Goal: Information Seeking & Learning: Learn about a topic

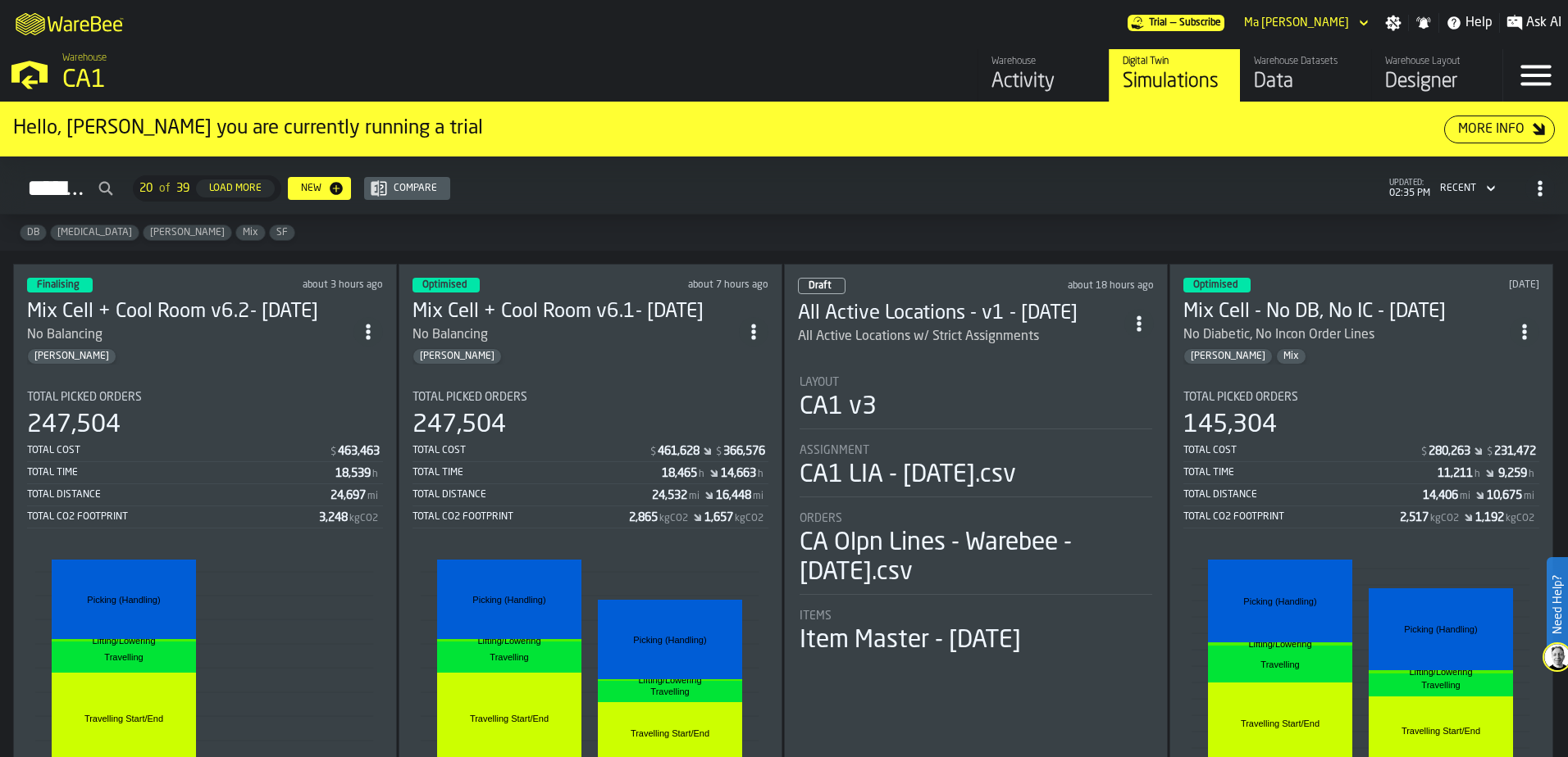
click at [107, 312] on h3 "Mix Cell + Cool Room v6.2- [DATE]" at bounding box center [190, 312] width 326 height 26
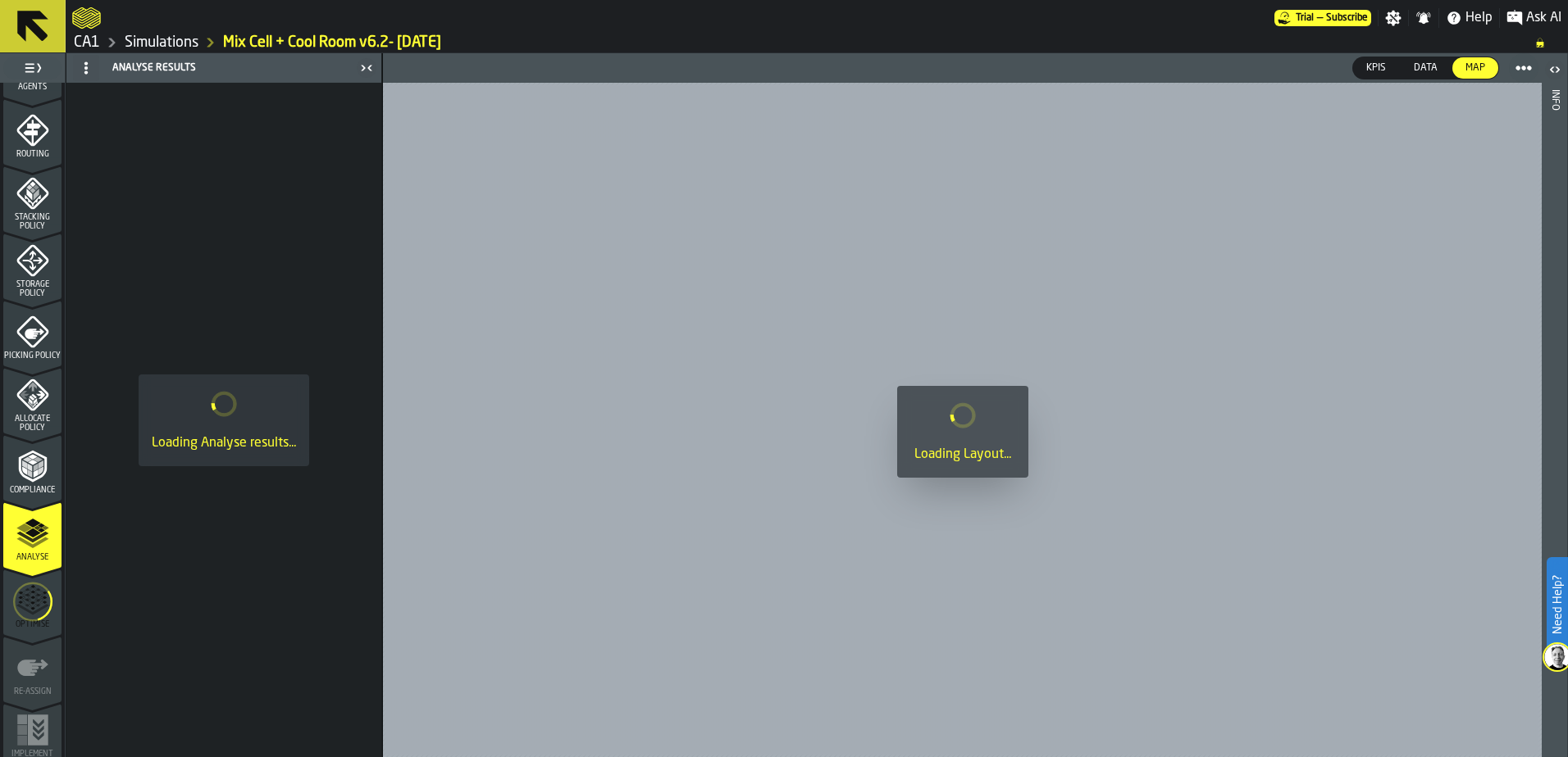
scroll to position [537, 0]
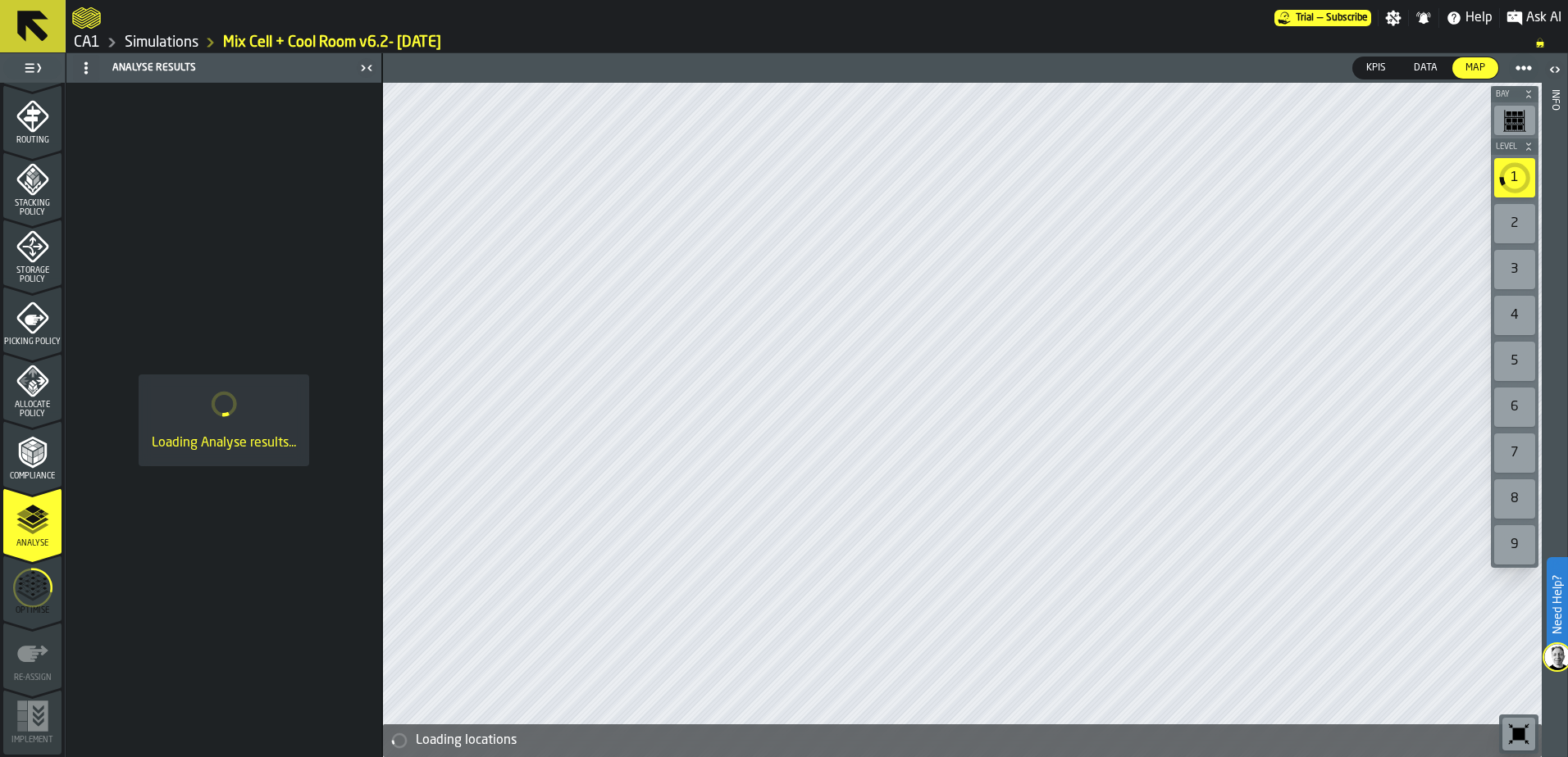
click at [25, 527] on icon "menu Analyse" at bounding box center [32, 519] width 32 height 32
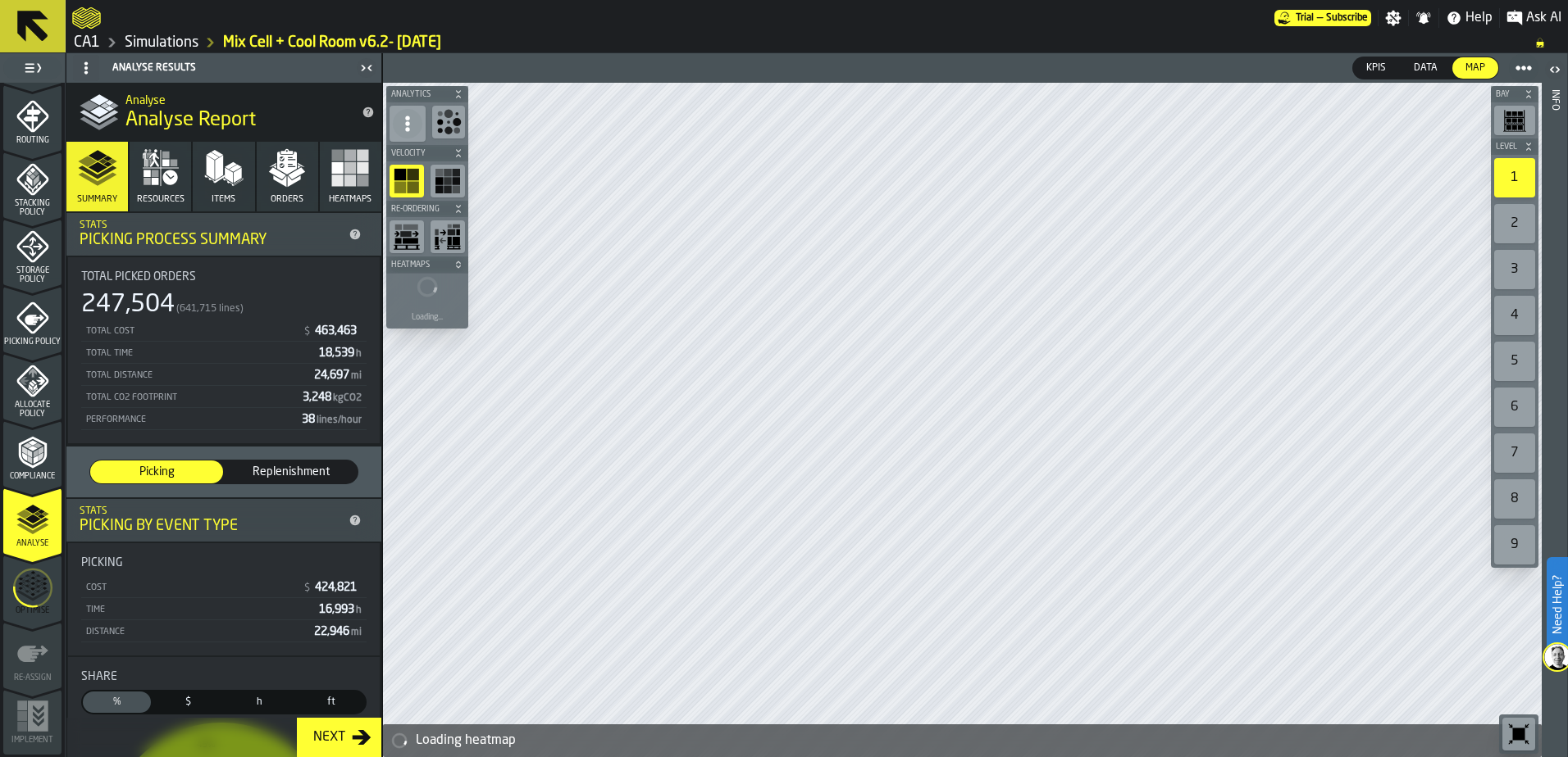
click at [40, 592] on icon "menu Optimise" at bounding box center [32, 589] width 39 height 65
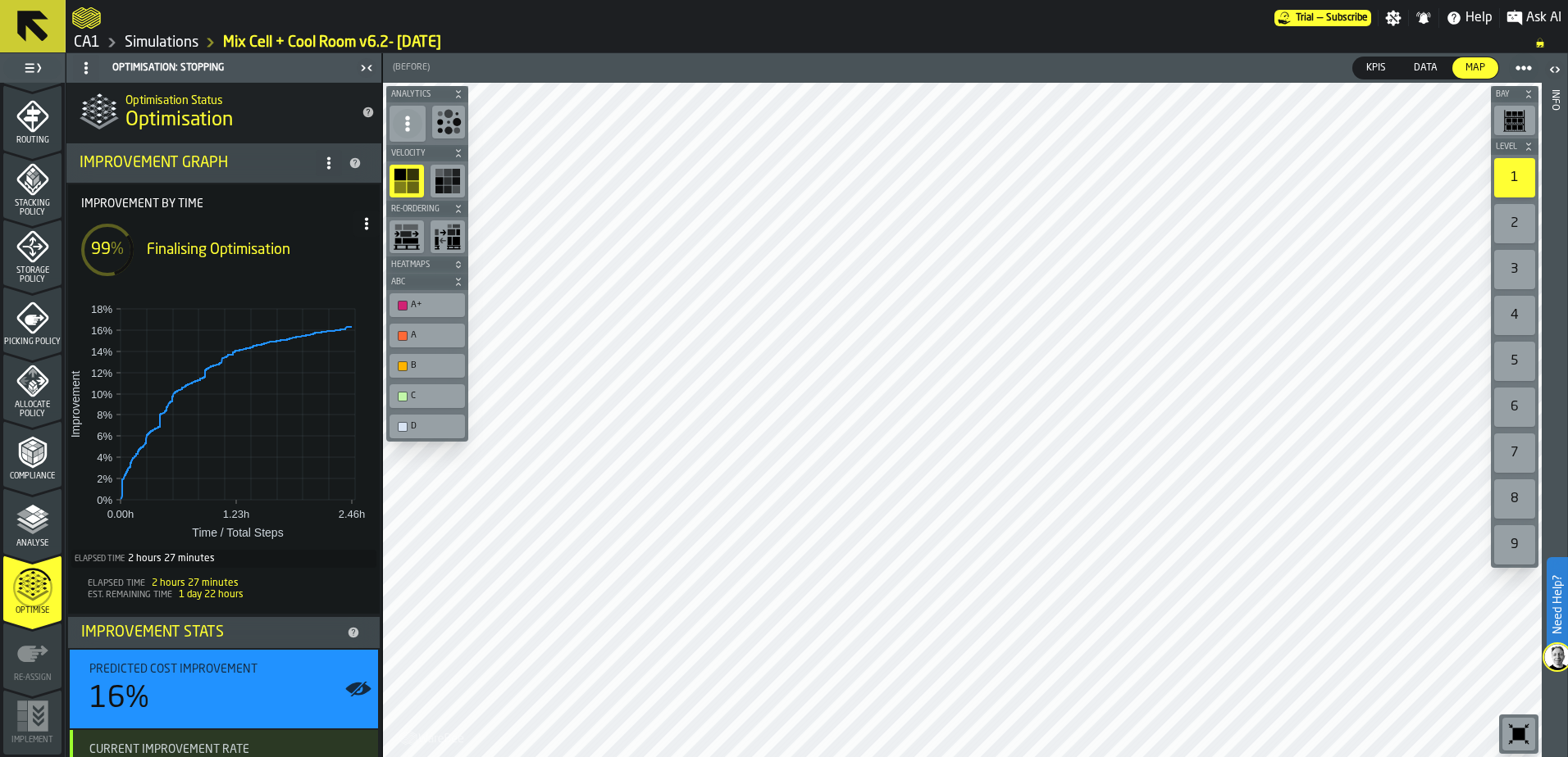
click at [24, 589] on icon "menu Optimise" at bounding box center [32, 589] width 39 height 65
click at [140, 34] on link "Simulations" at bounding box center [161, 42] width 74 height 18
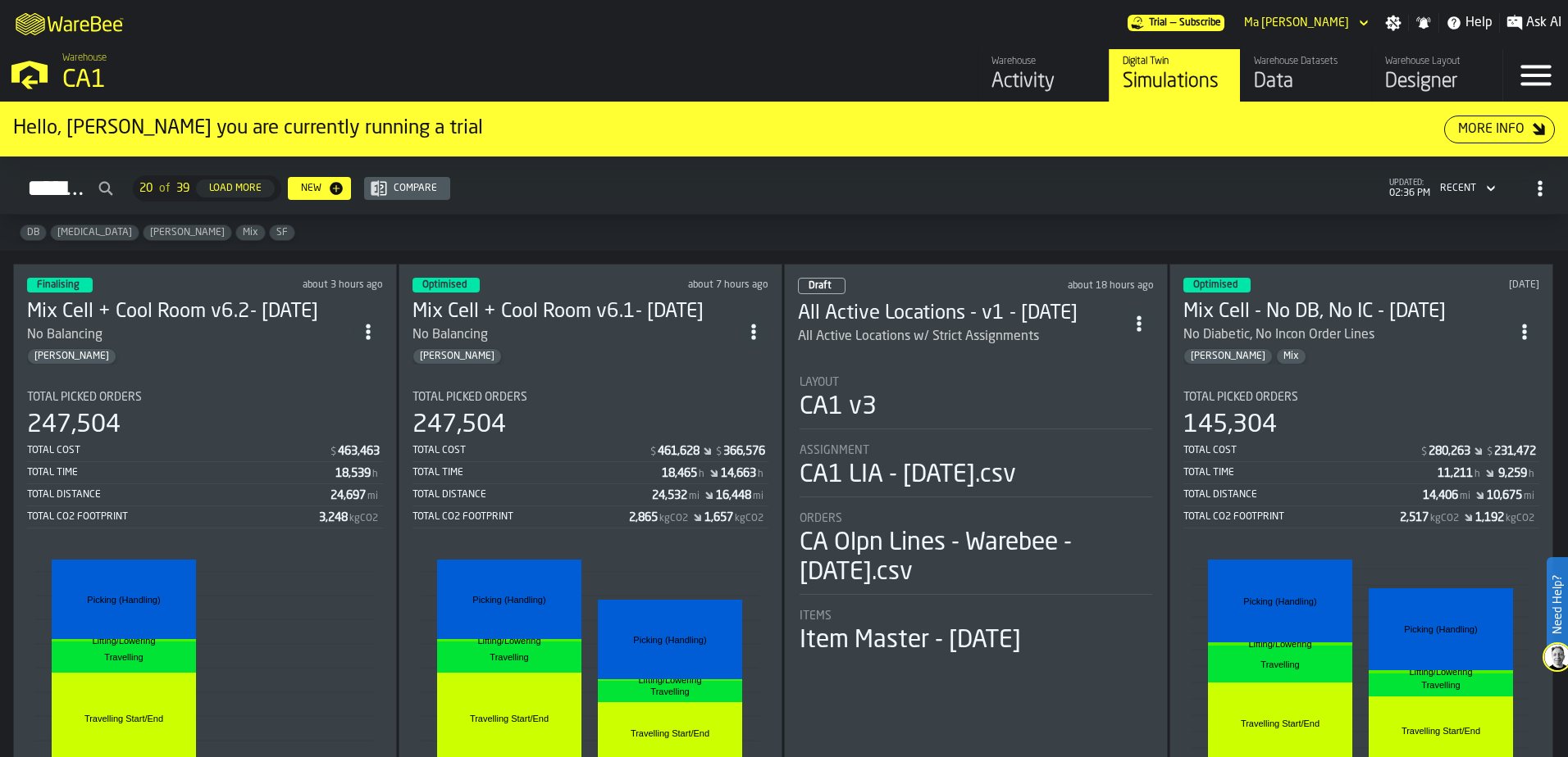
click at [319, 475] on div "Total Time" at bounding box center [181, 473] width 308 height 11
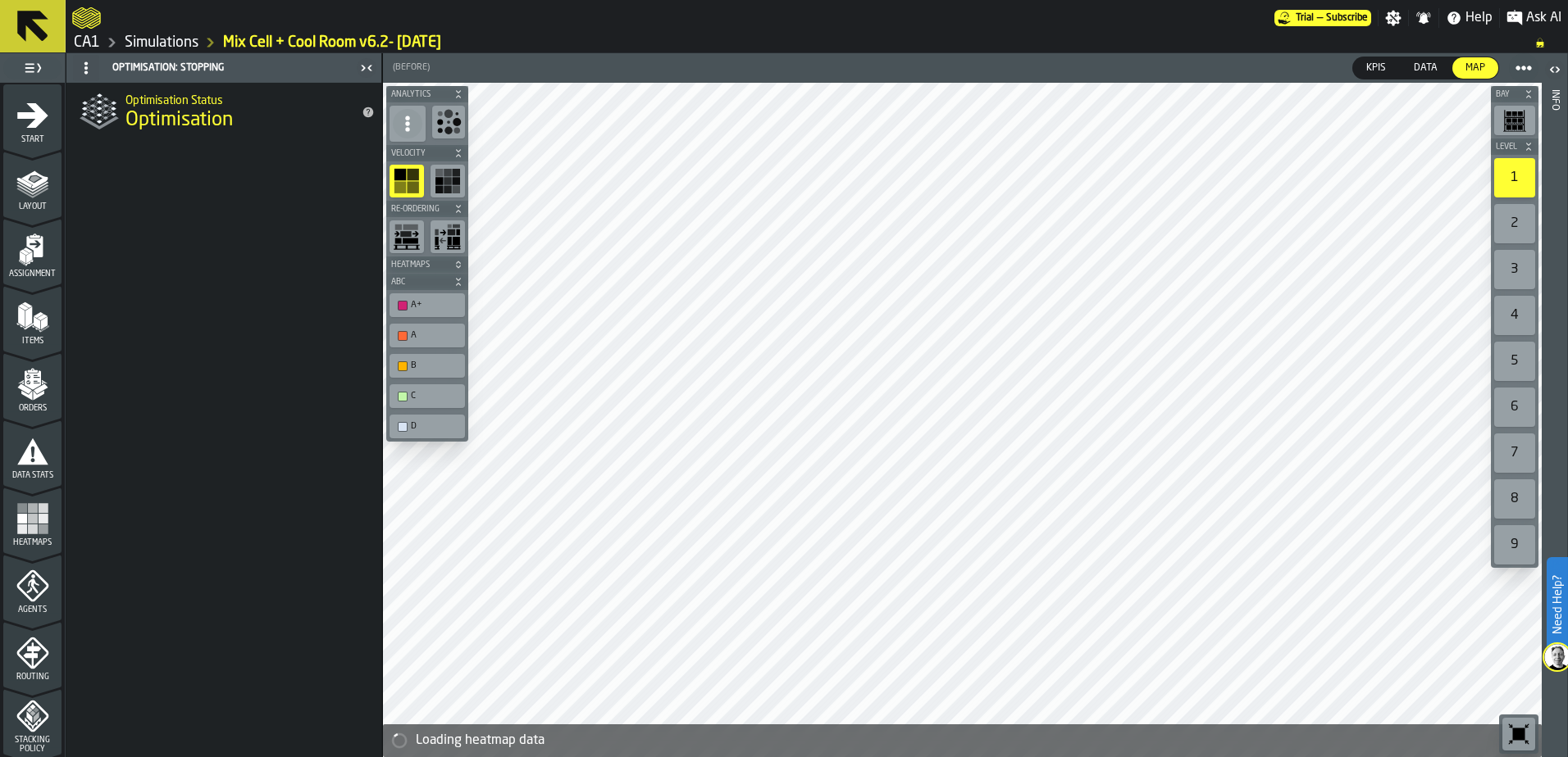
click at [161, 36] on link "Simulations" at bounding box center [161, 42] width 74 height 18
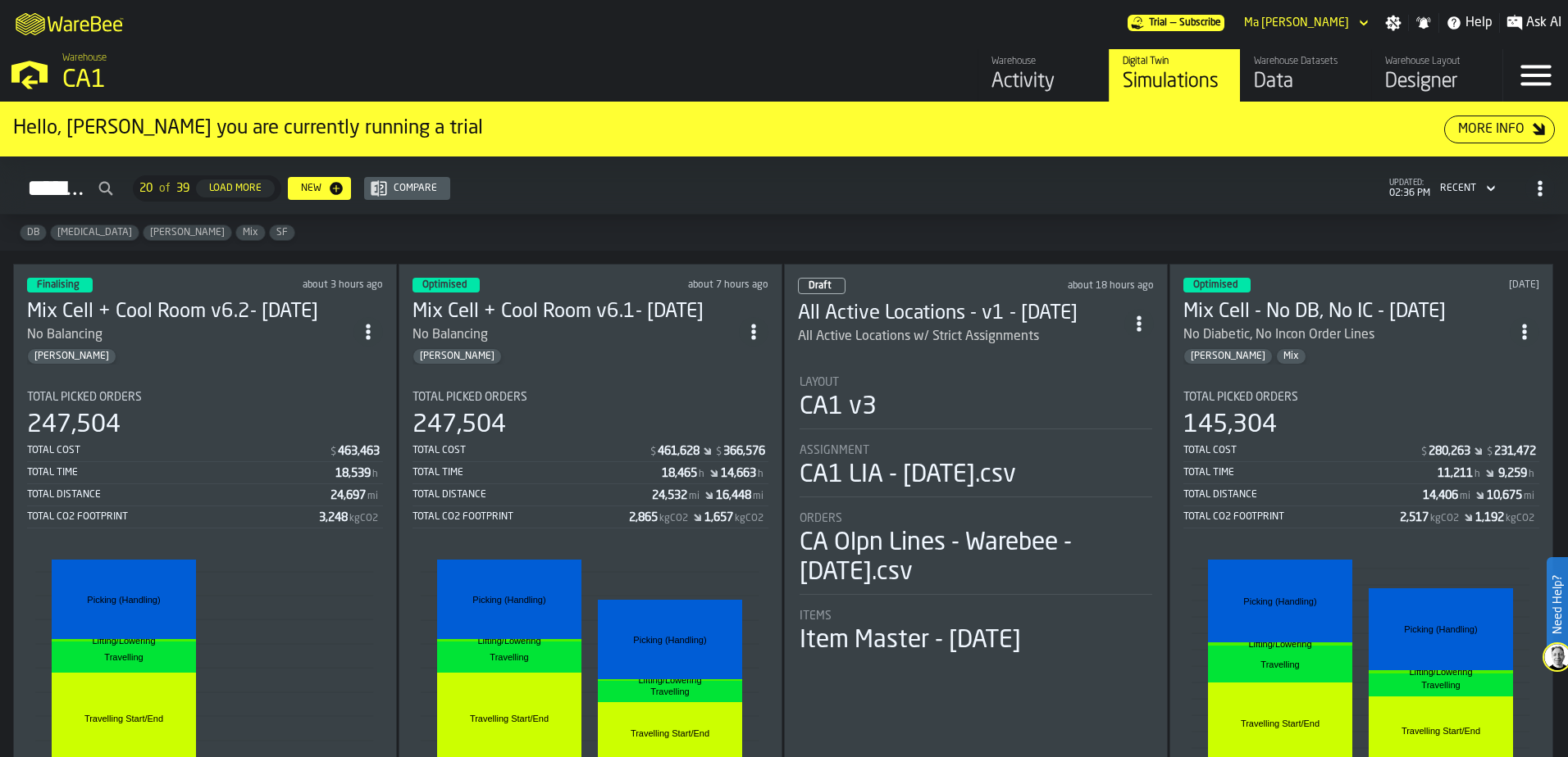
click at [500, 299] on h3 "Mix Cell + Cool Room v6.1- [DATE]" at bounding box center [576, 312] width 326 height 26
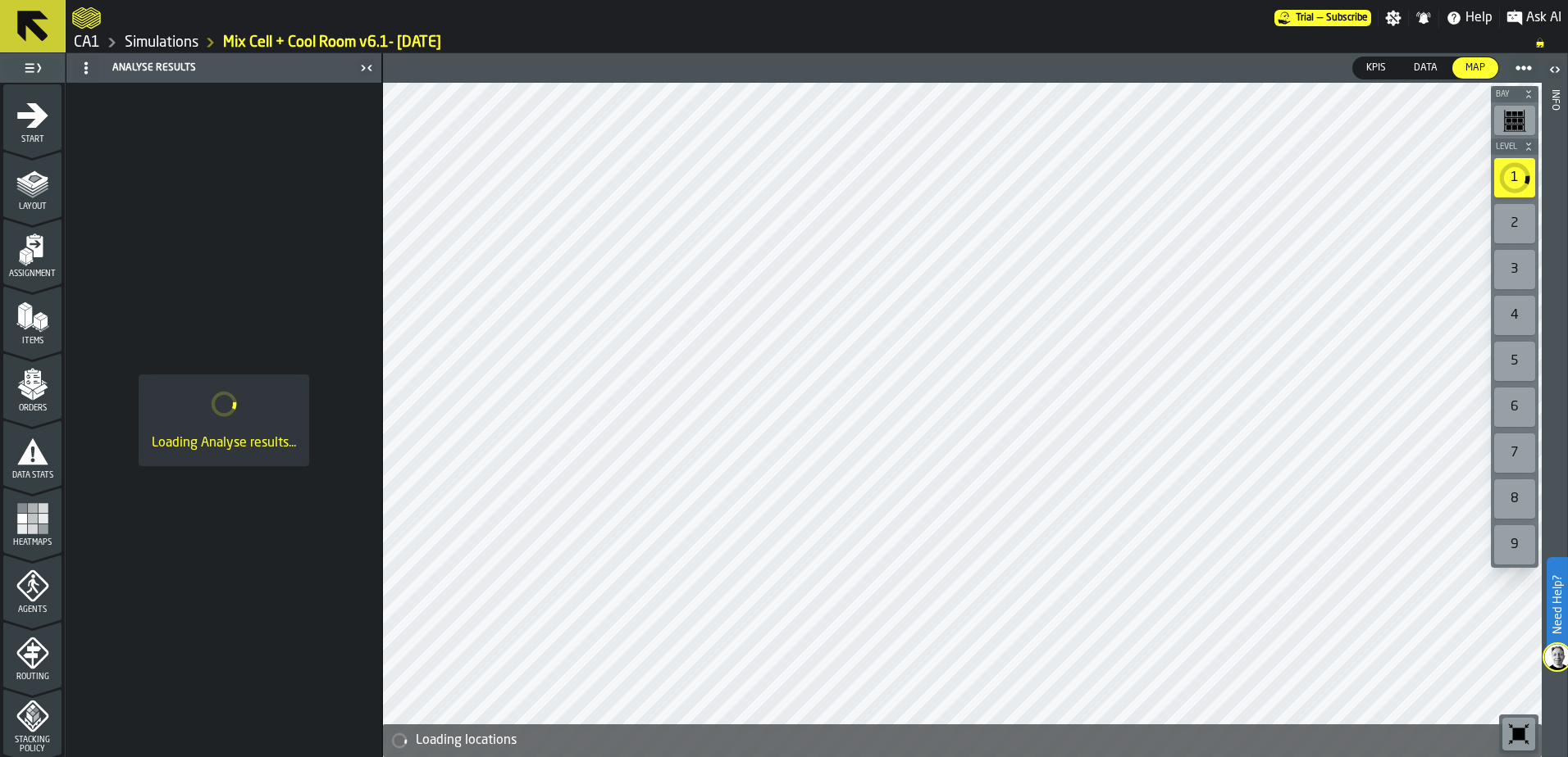
click at [172, 37] on link "Simulations" at bounding box center [161, 42] width 74 height 18
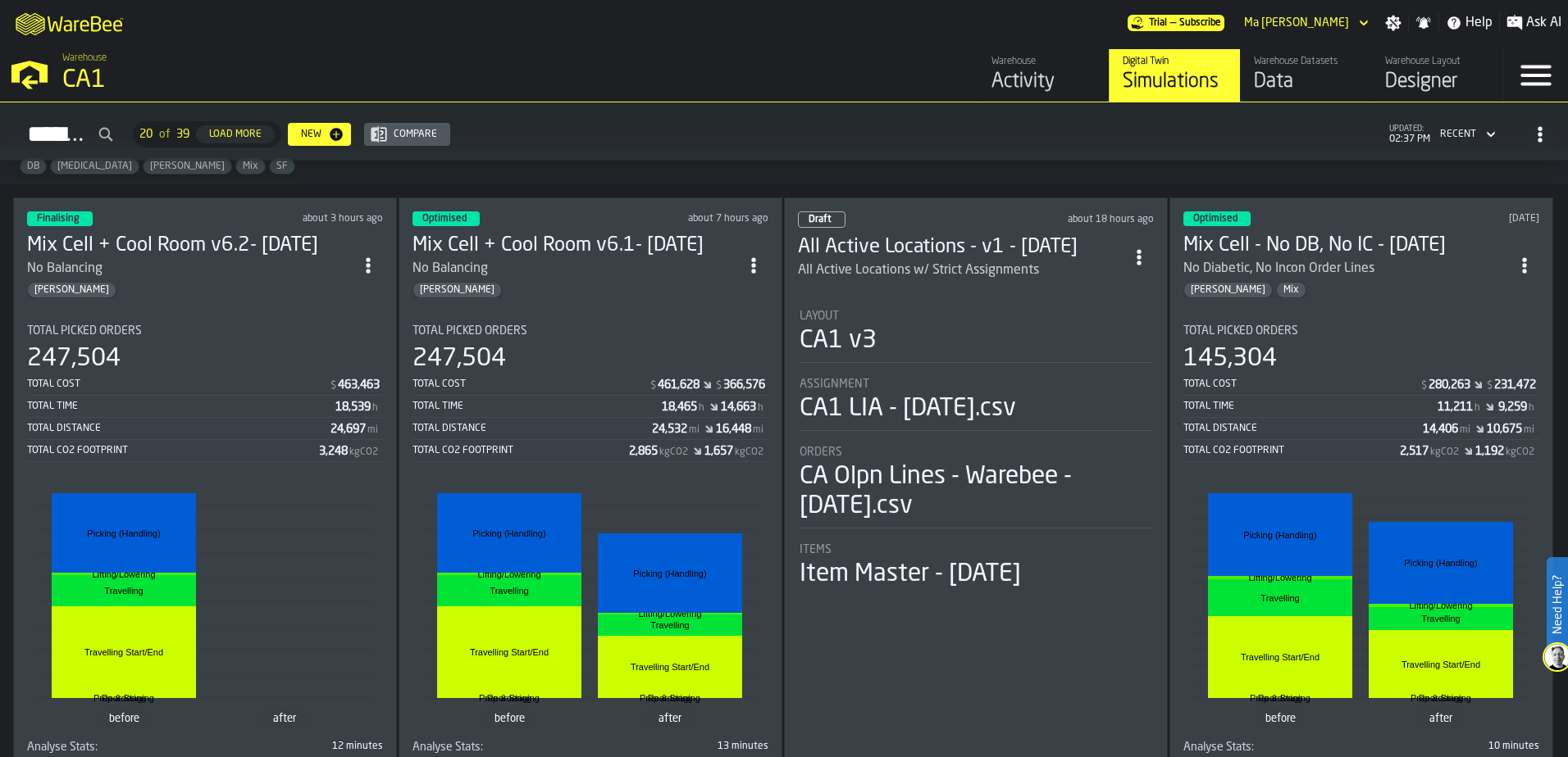
scroll to position [82, 0]
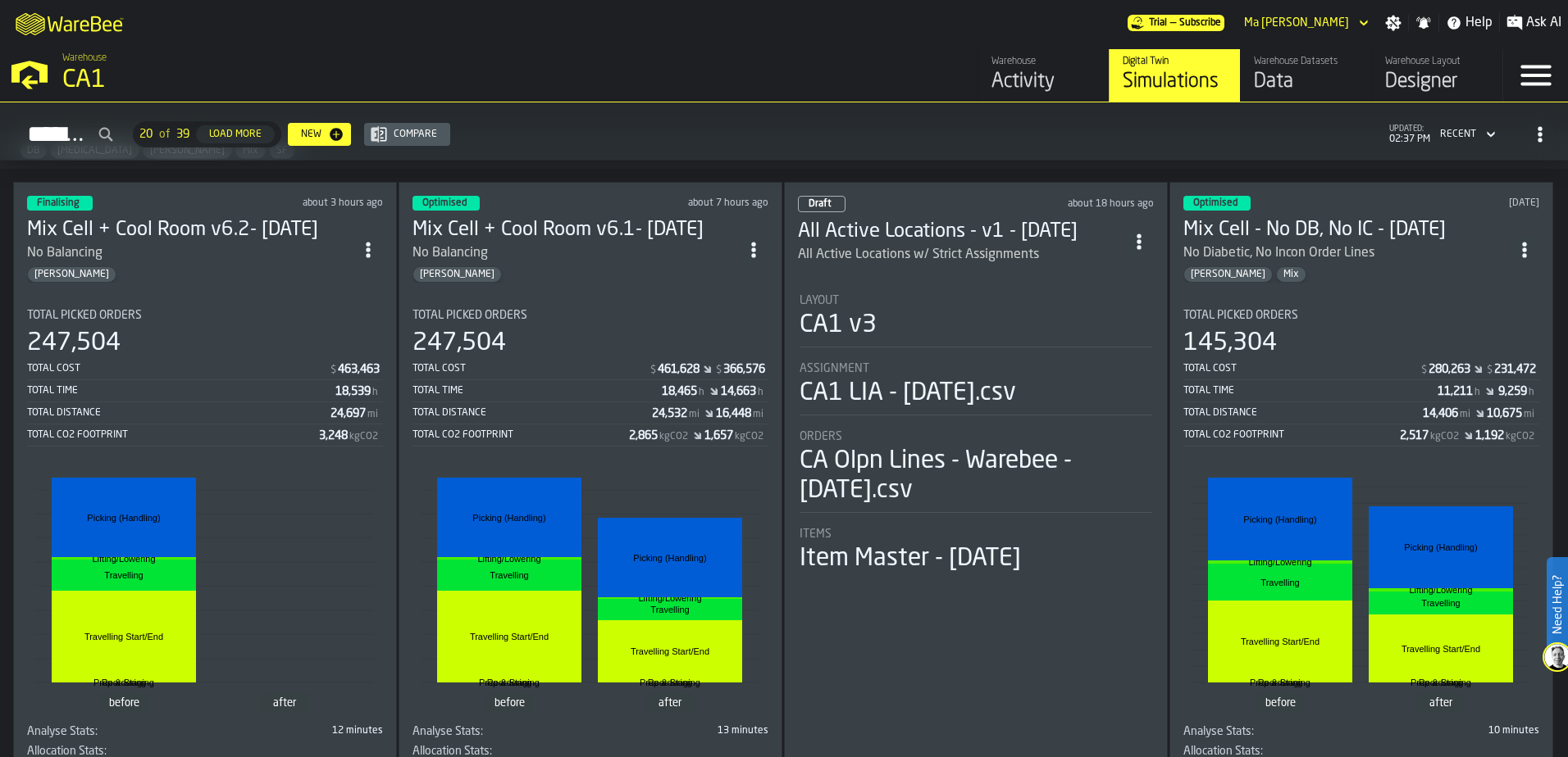
click at [755, 254] on circle "ItemListCard-DashboardItemContainer" at bounding box center [753, 255] width 4 height 4
click at [704, 122] on div "Simulations 20 of 39 Load More New Compare updated: 02:37 PM Recent" at bounding box center [784, 134] width 1542 height 38
click at [755, 242] on circle "ItemListCard-DashboardItemContainer" at bounding box center [753, 244] width 4 height 4
click at [813, 141] on div "Simulations 20 of 39 Load More New Compare updated: 02:37 PM Recent" at bounding box center [784, 134] width 1542 height 38
click at [835, 245] on div "All Active Locations w/ Strict Assignments" at bounding box center [918, 254] width 241 height 19
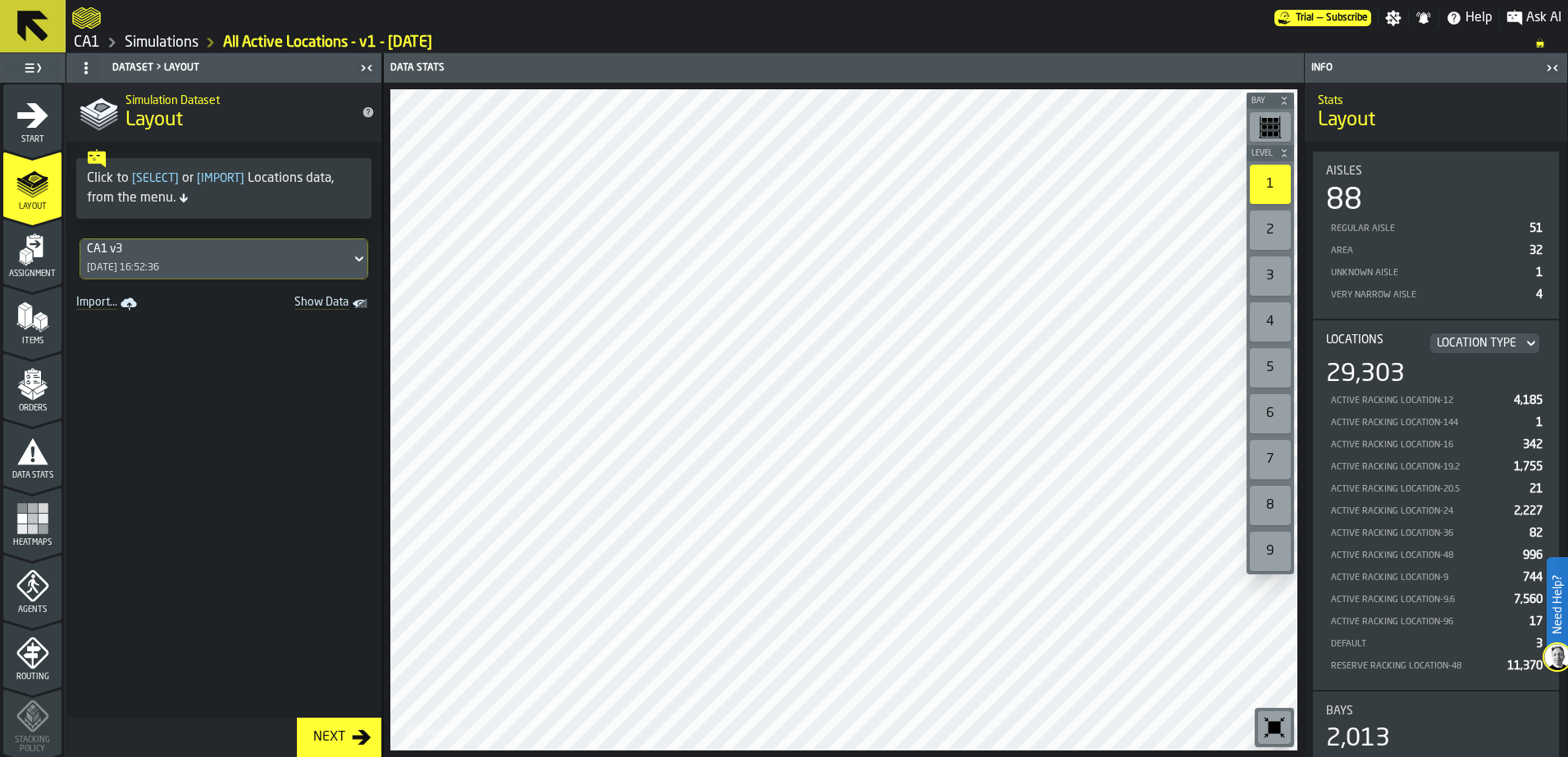
click at [32, 393] on polygon "menu Orders" at bounding box center [38, 396] width 11 height 10
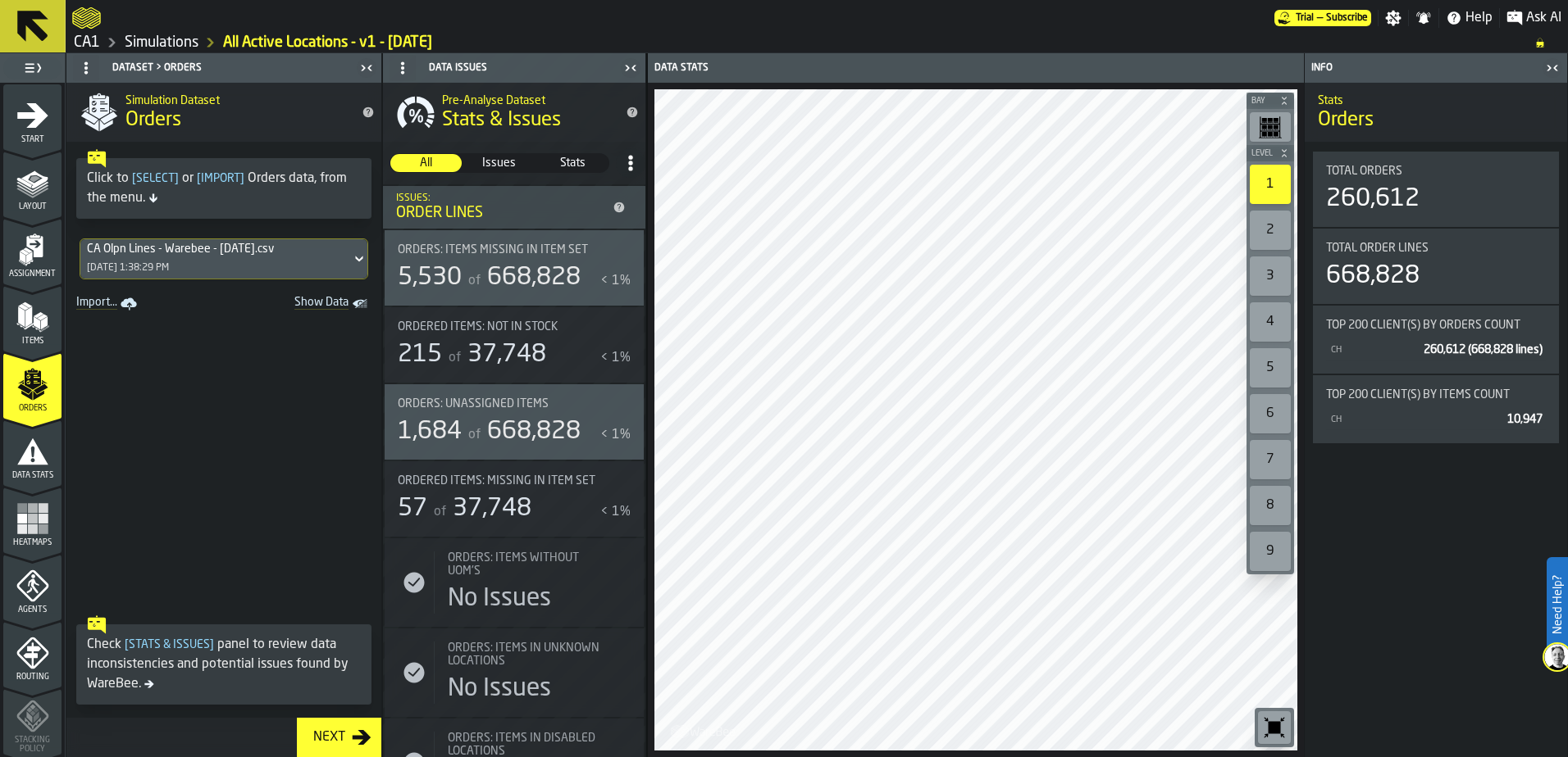
click at [15, 476] on span "Data Stats" at bounding box center [32, 475] width 58 height 9
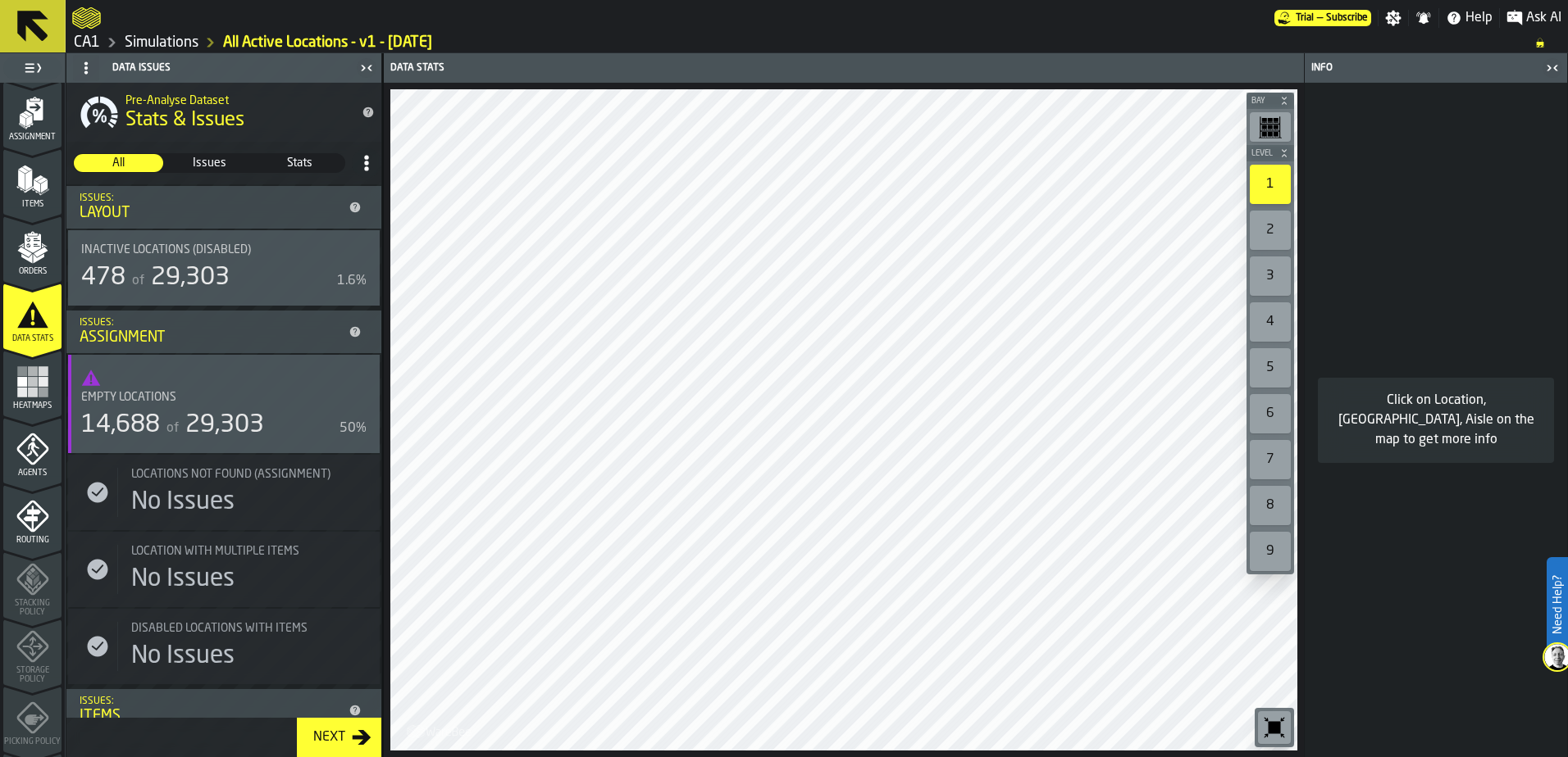
scroll to position [164, 0]
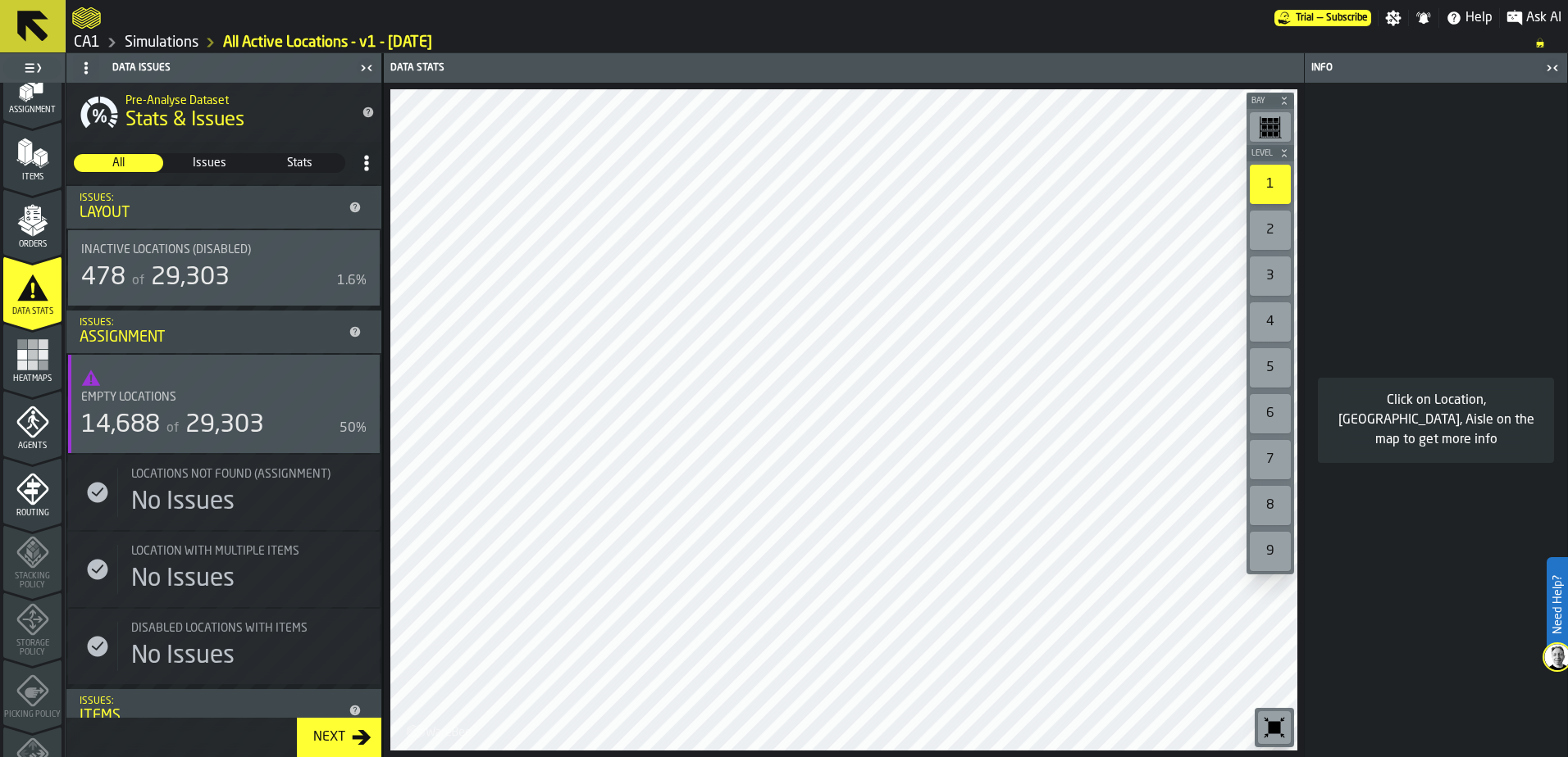
click at [32, 351] on rect "menu Heatmaps" at bounding box center [32, 354] width 10 height 10
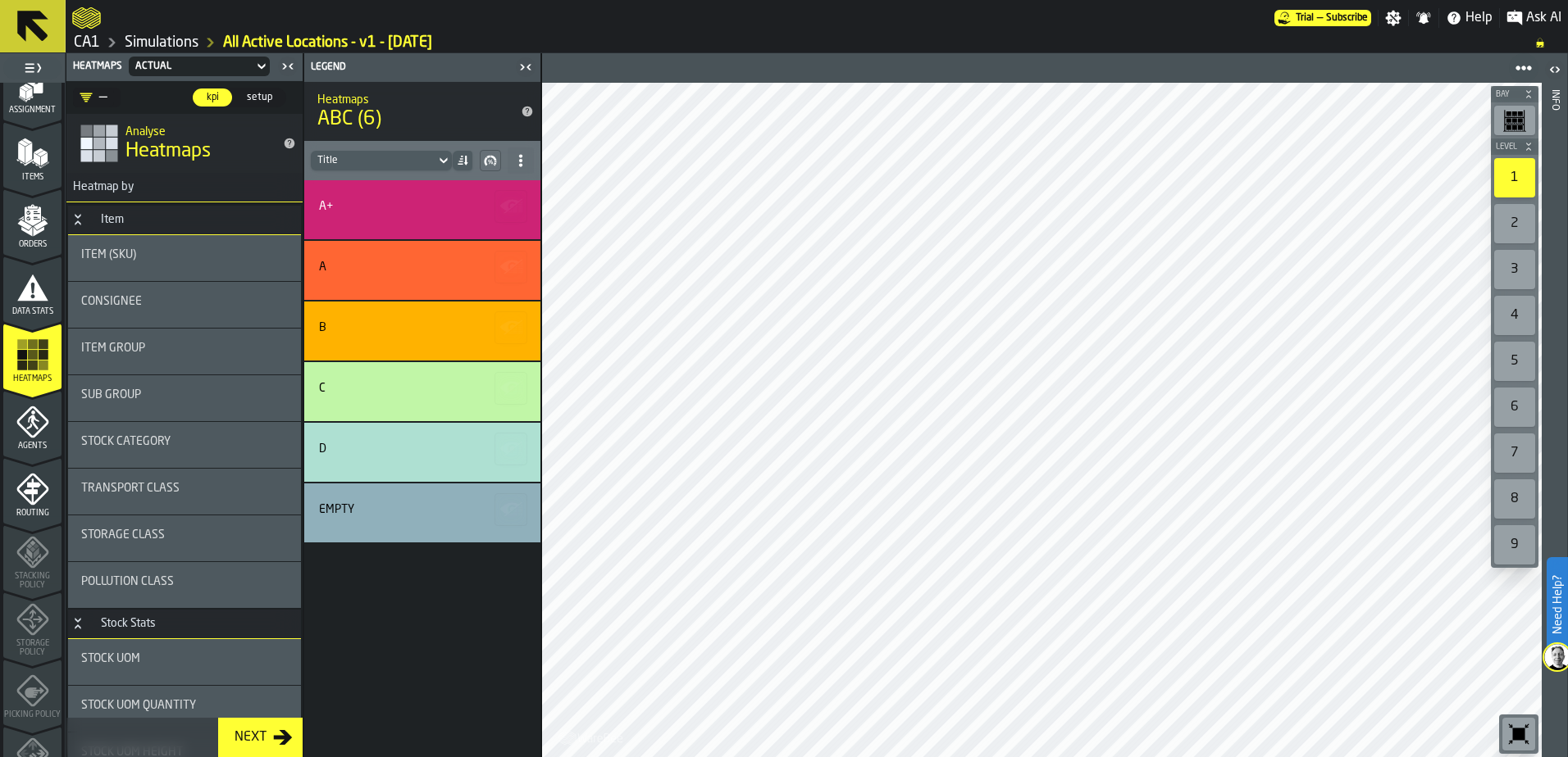
click at [31, 514] on span "Routing" at bounding box center [32, 513] width 58 height 9
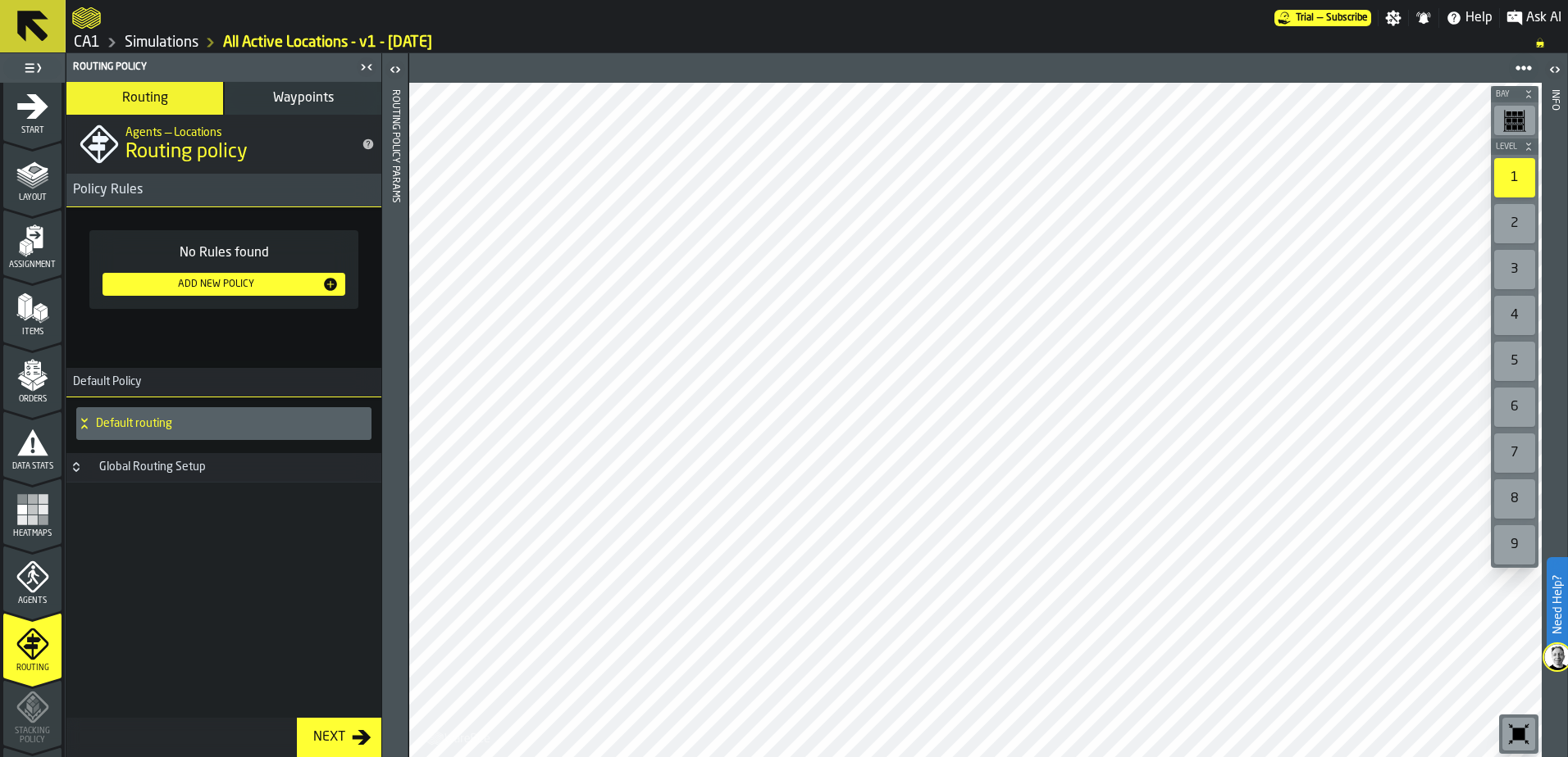
scroll to position [0, 0]
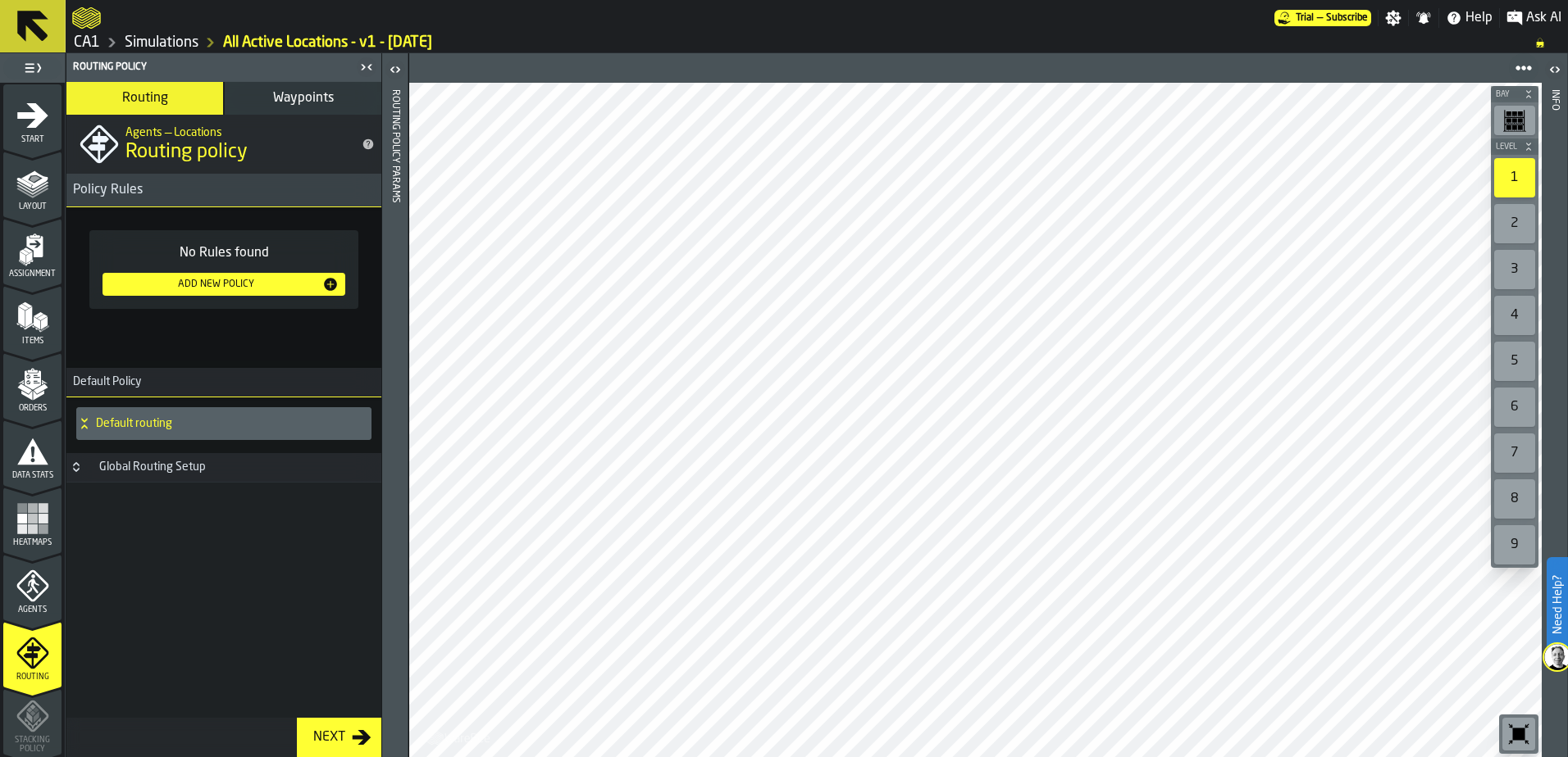
click at [162, 44] on link "Simulations" at bounding box center [161, 42] width 74 height 18
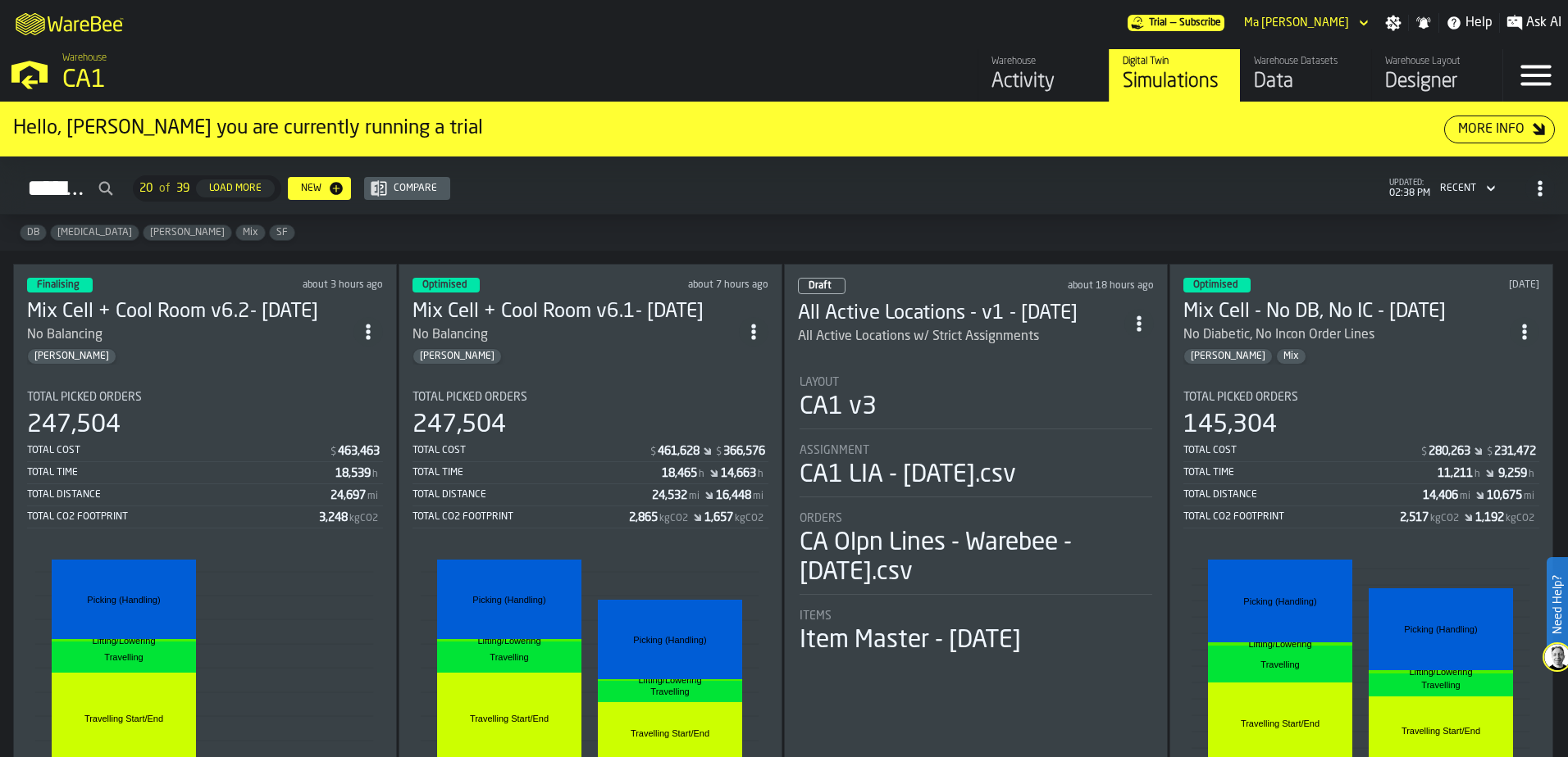
click at [588, 332] on div "No Balancing" at bounding box center [576, 335] width 326 height 19
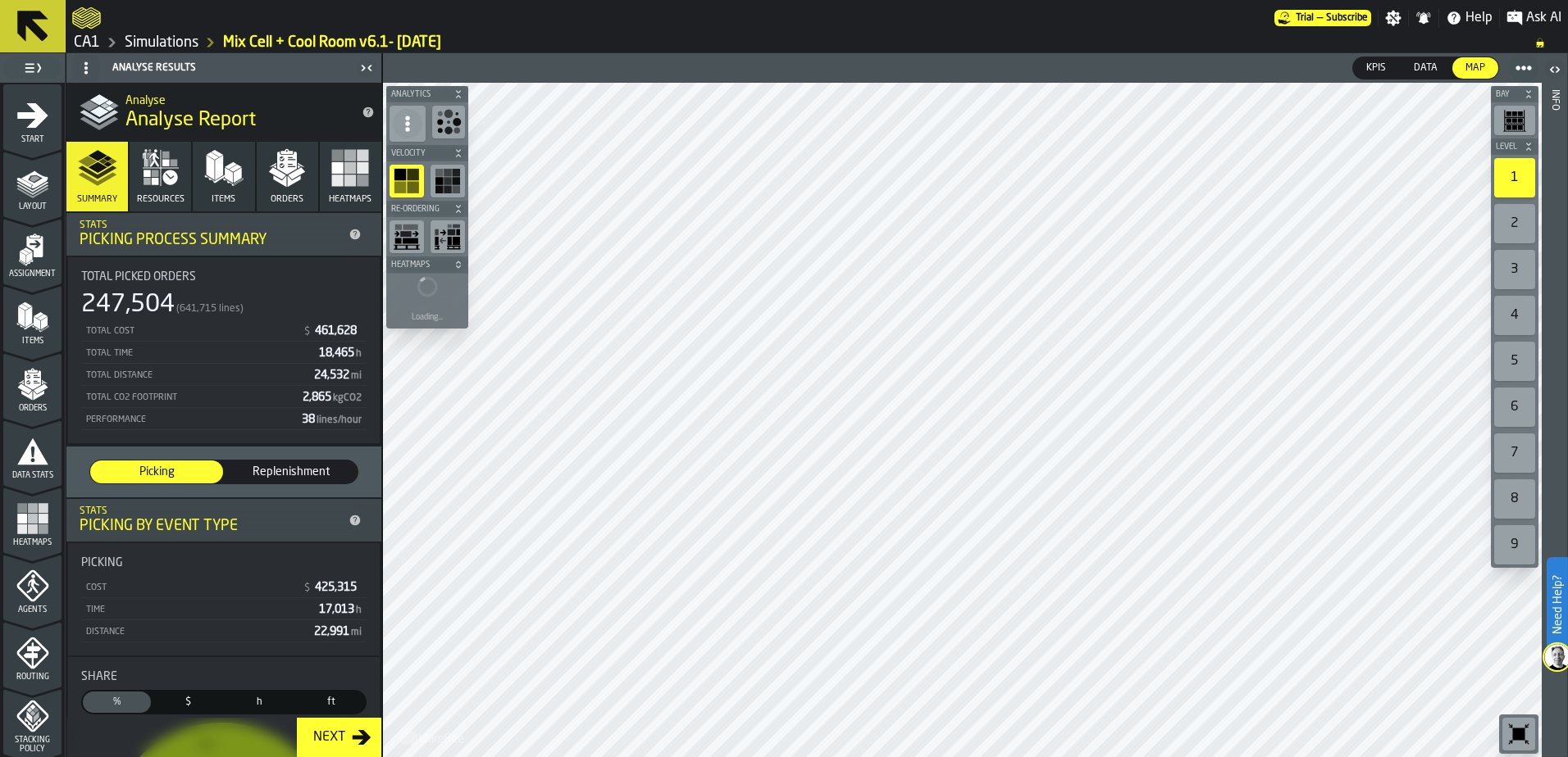
click at [142, 177] on icon "button" at bounding box center [161, 168] width 39 height 39
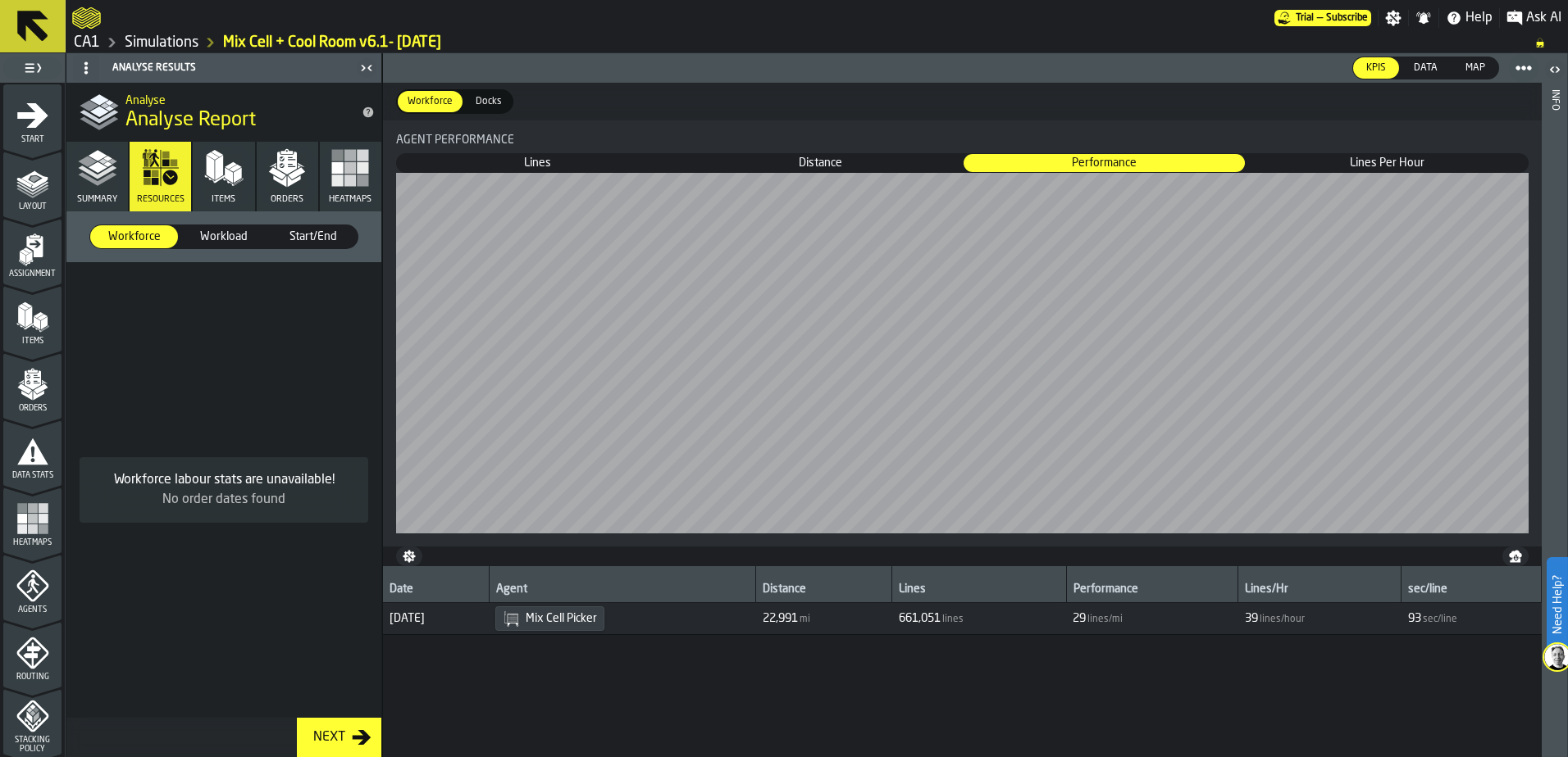
click at [161, 178] on icon "button" at bounding box center [161, 168] width 36 height 36
click at [233, 177] on polygon "button" at bounding box center [237, 175] width 8 height 16
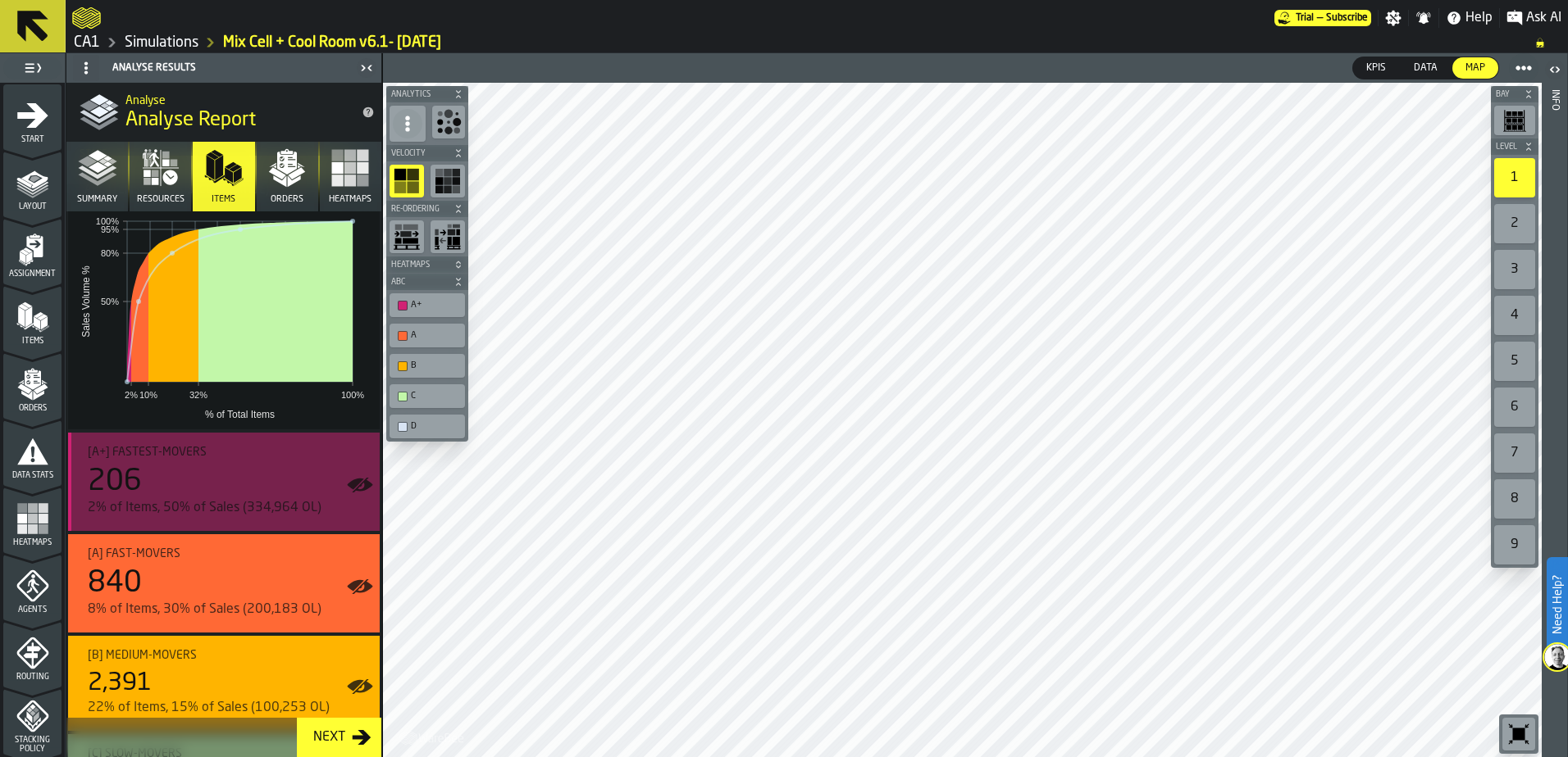
scroll to position [246, 0]
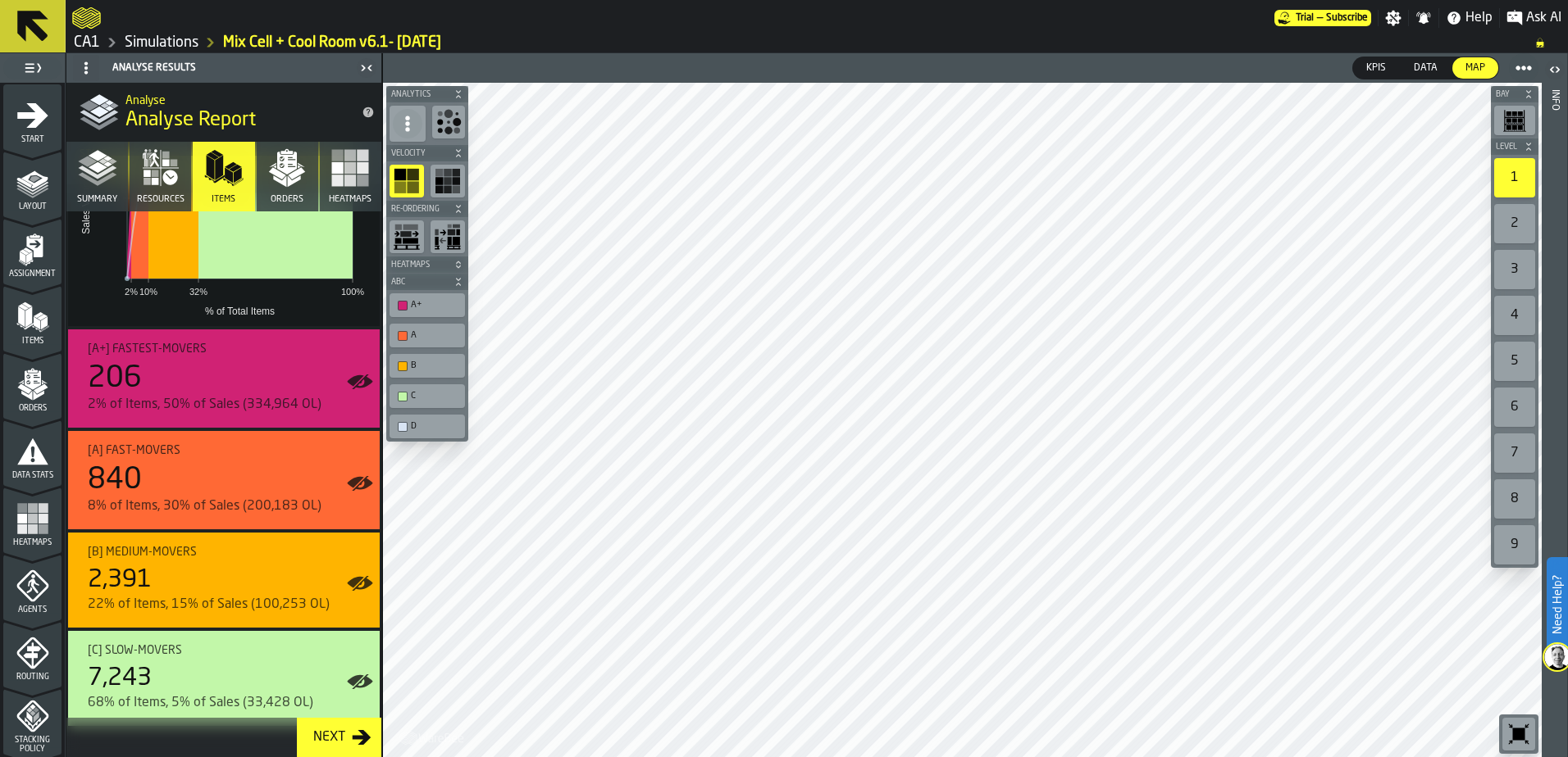
click at [297, 185] on icon "button" at bounding box center [287, 168] width 39 height 39
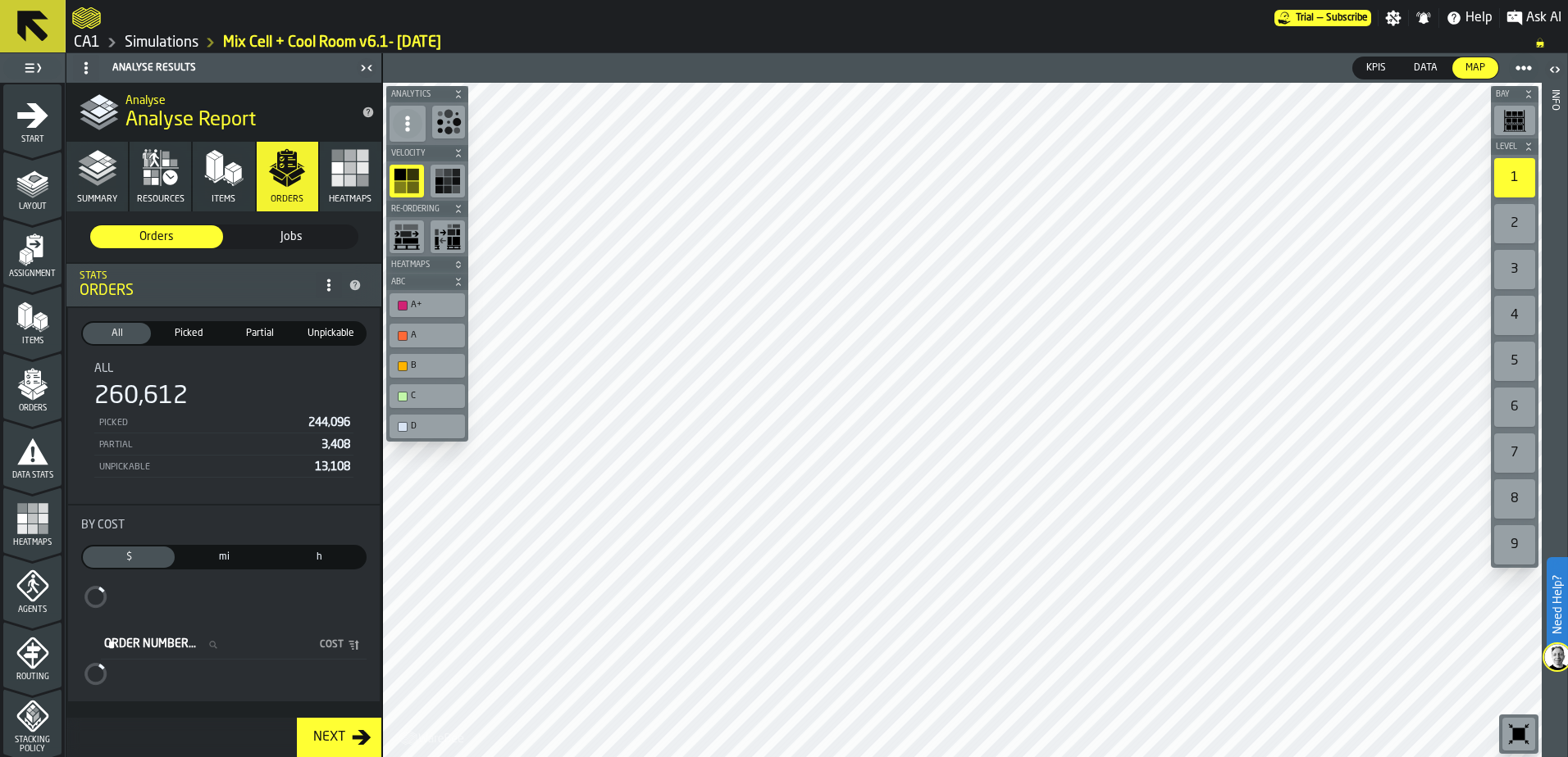
scroll to position [0, 0]
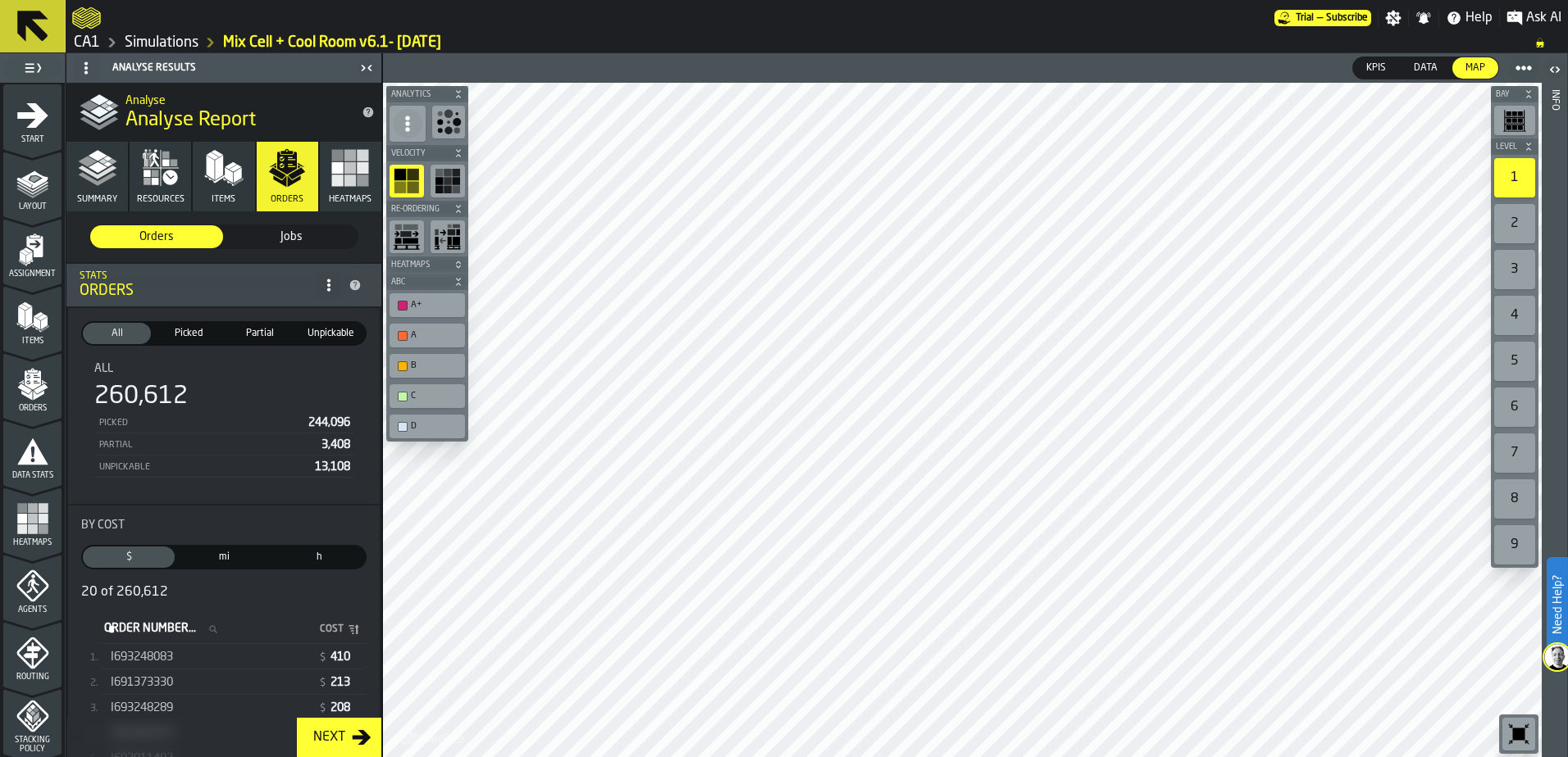
click at [148, 653] on div "I693248083 $ 410" at bounding box center [233, 657] width 266 height 24
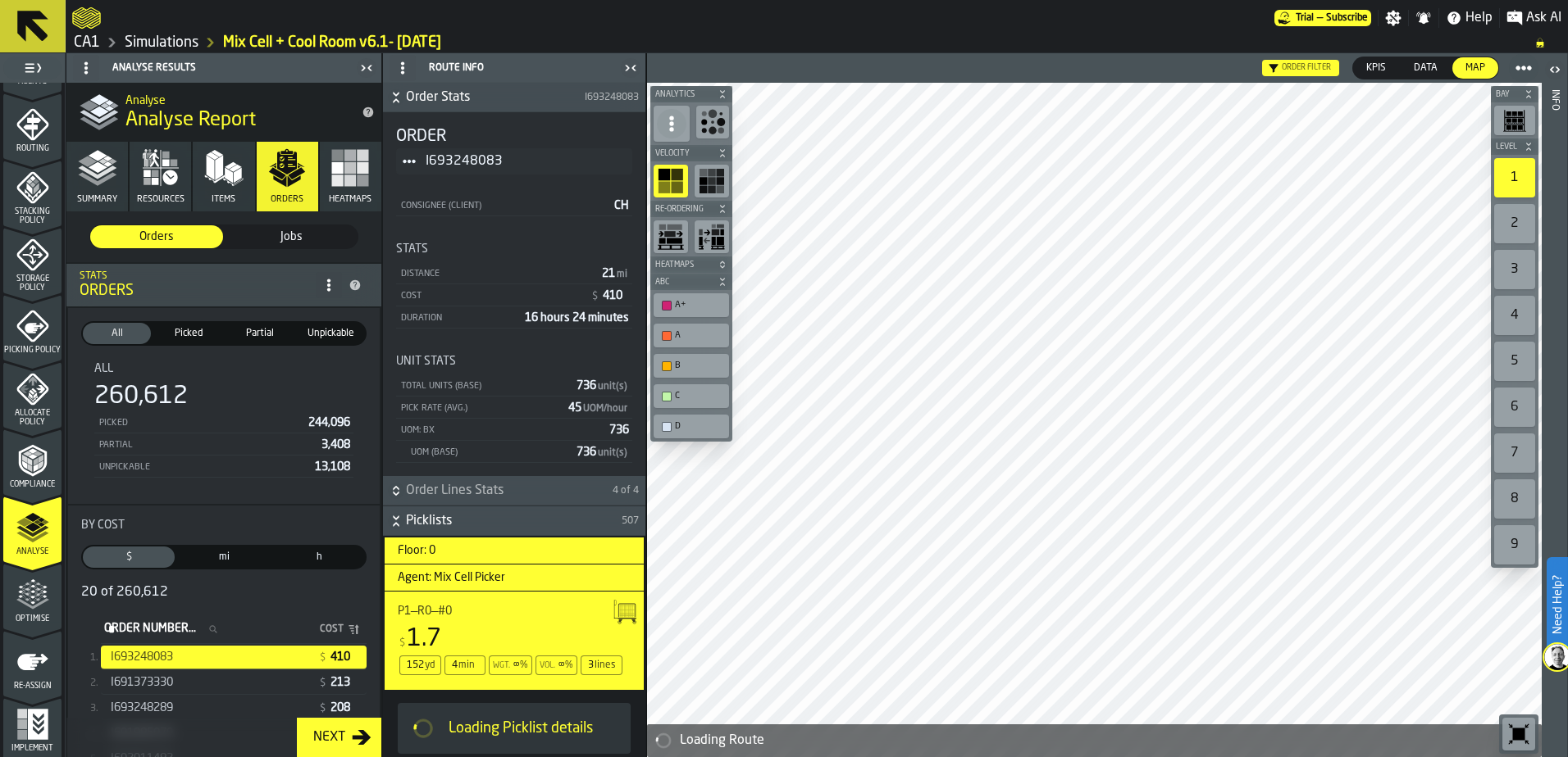
scroll to position [537, 0]
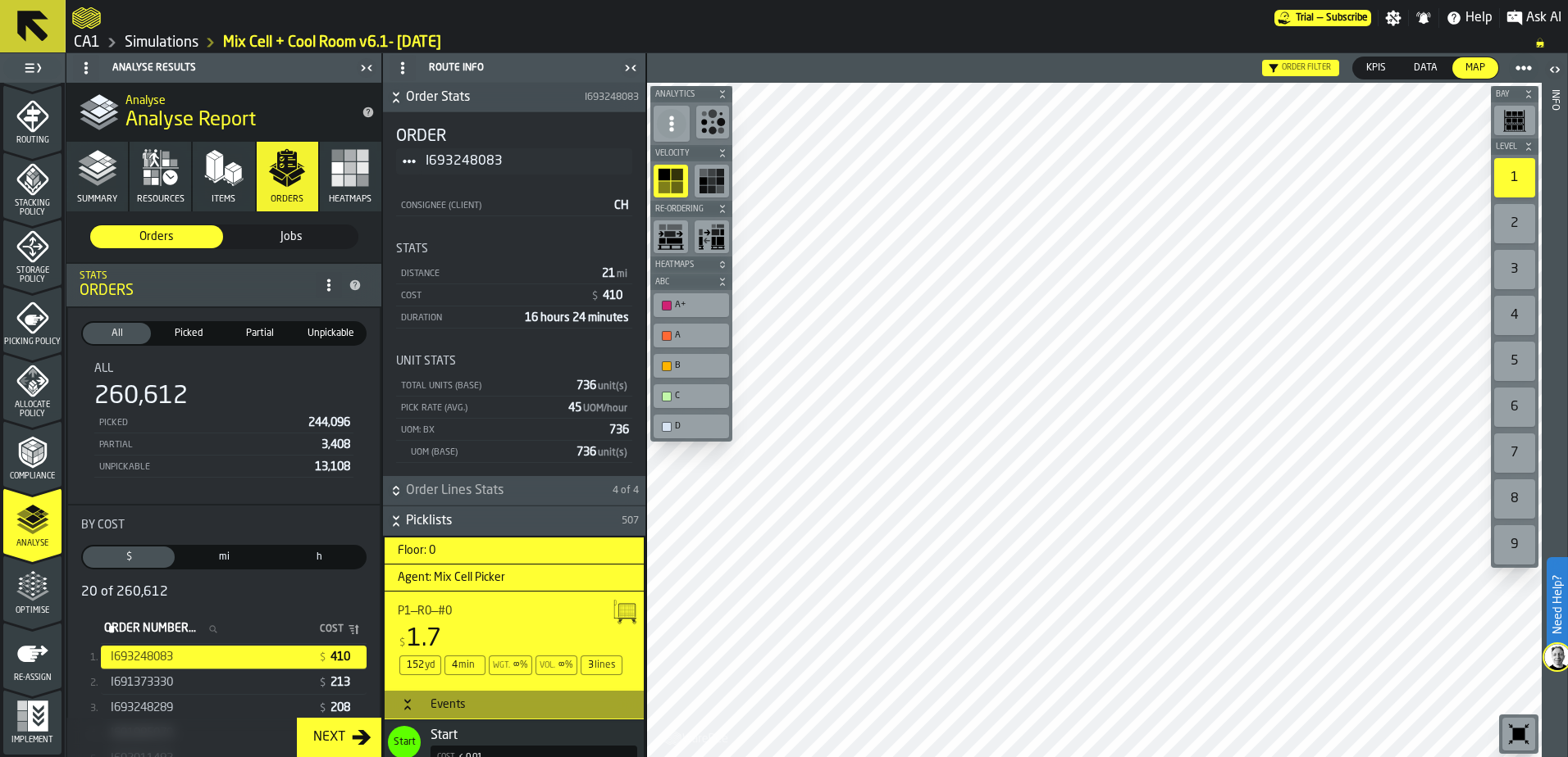
click at [35, 585] on icon "menu Optimise" at bounding box center [32, 586] width 32 height 32
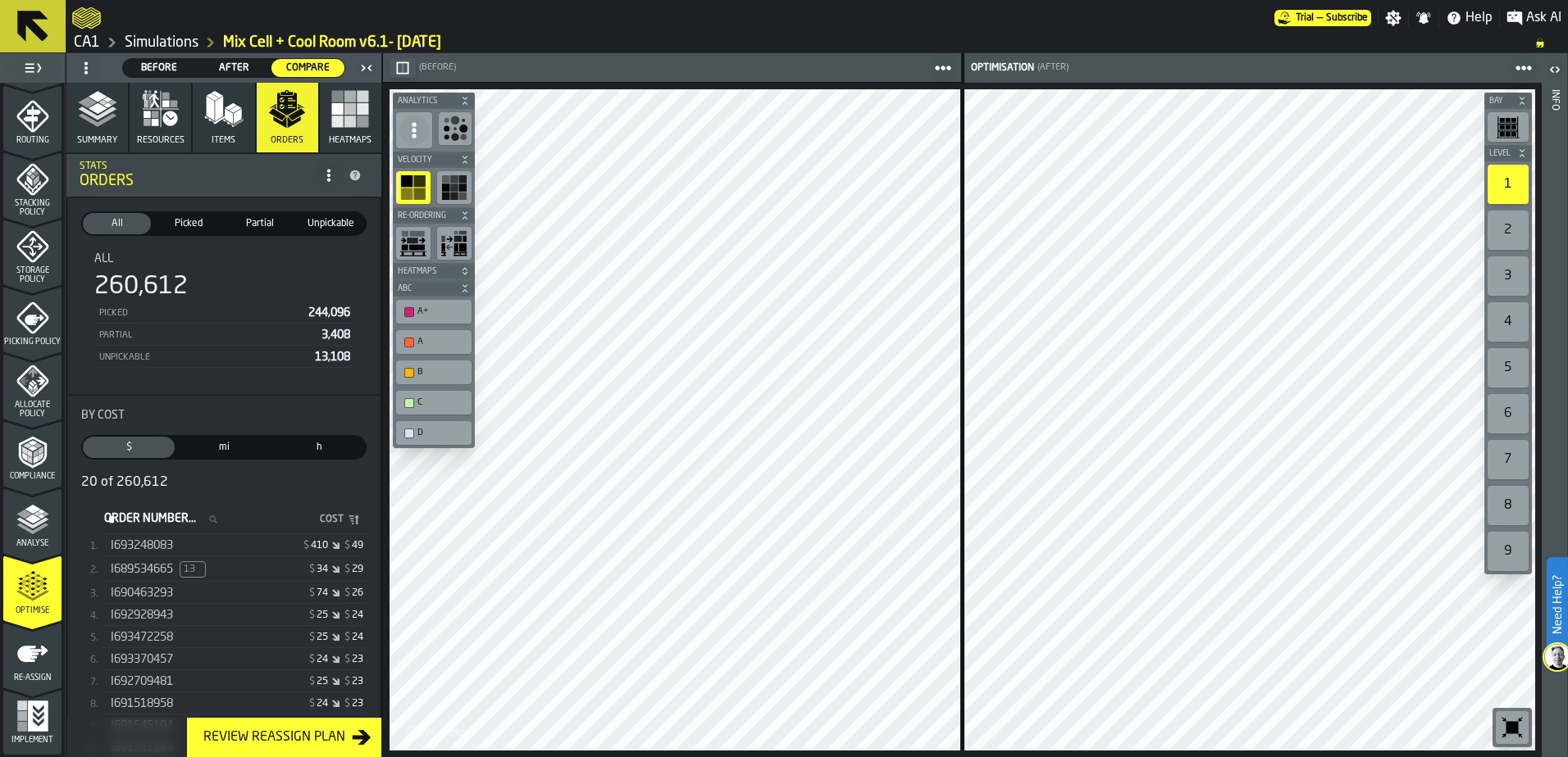
click at [36, 668] on icon "menu Re-assign" at bounding box center [32, 653] width 32 height 32
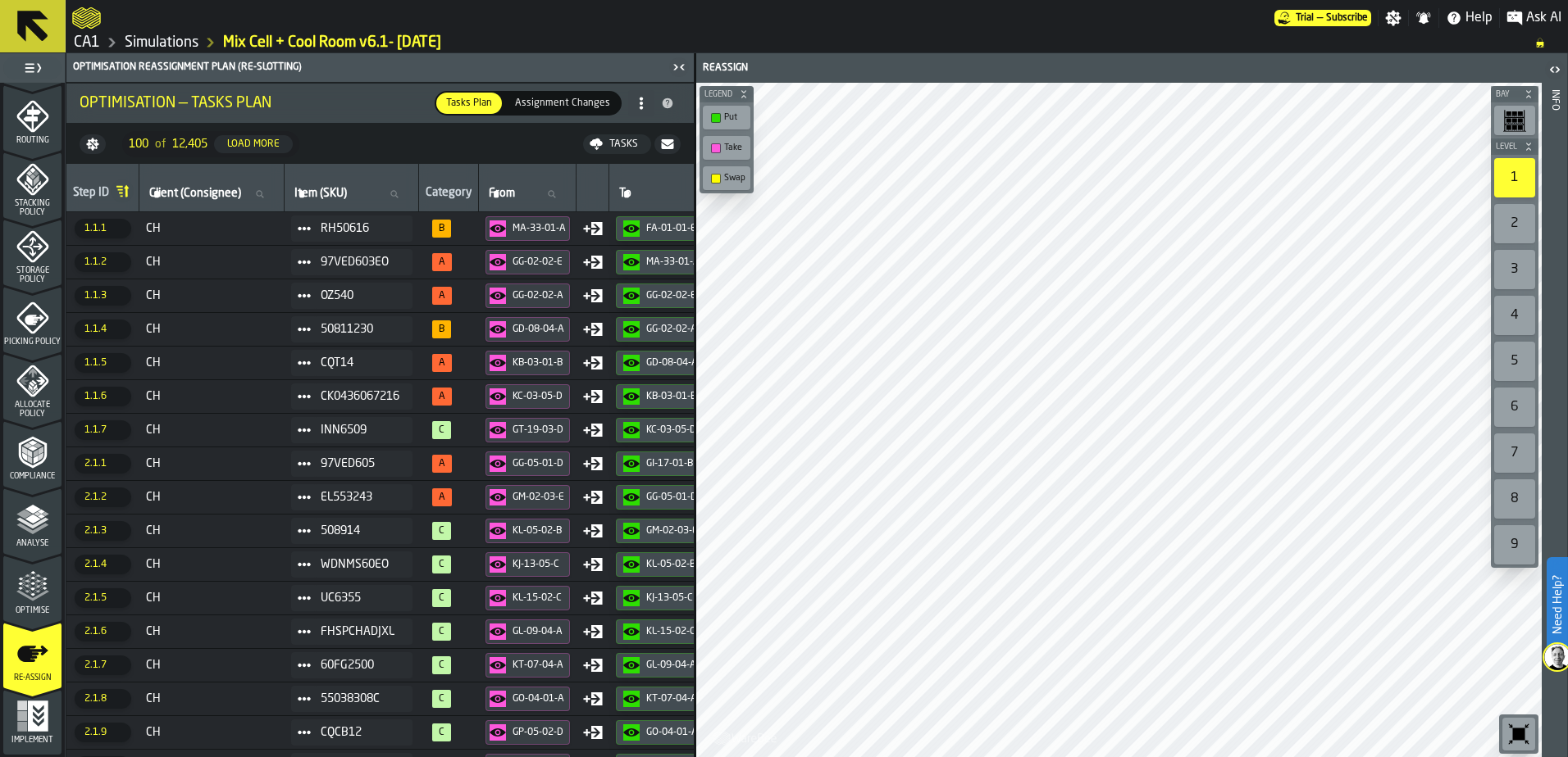
click at [555, 96] on span "Assignment Changes" at bounding box center [562, 103] width 108 height 15
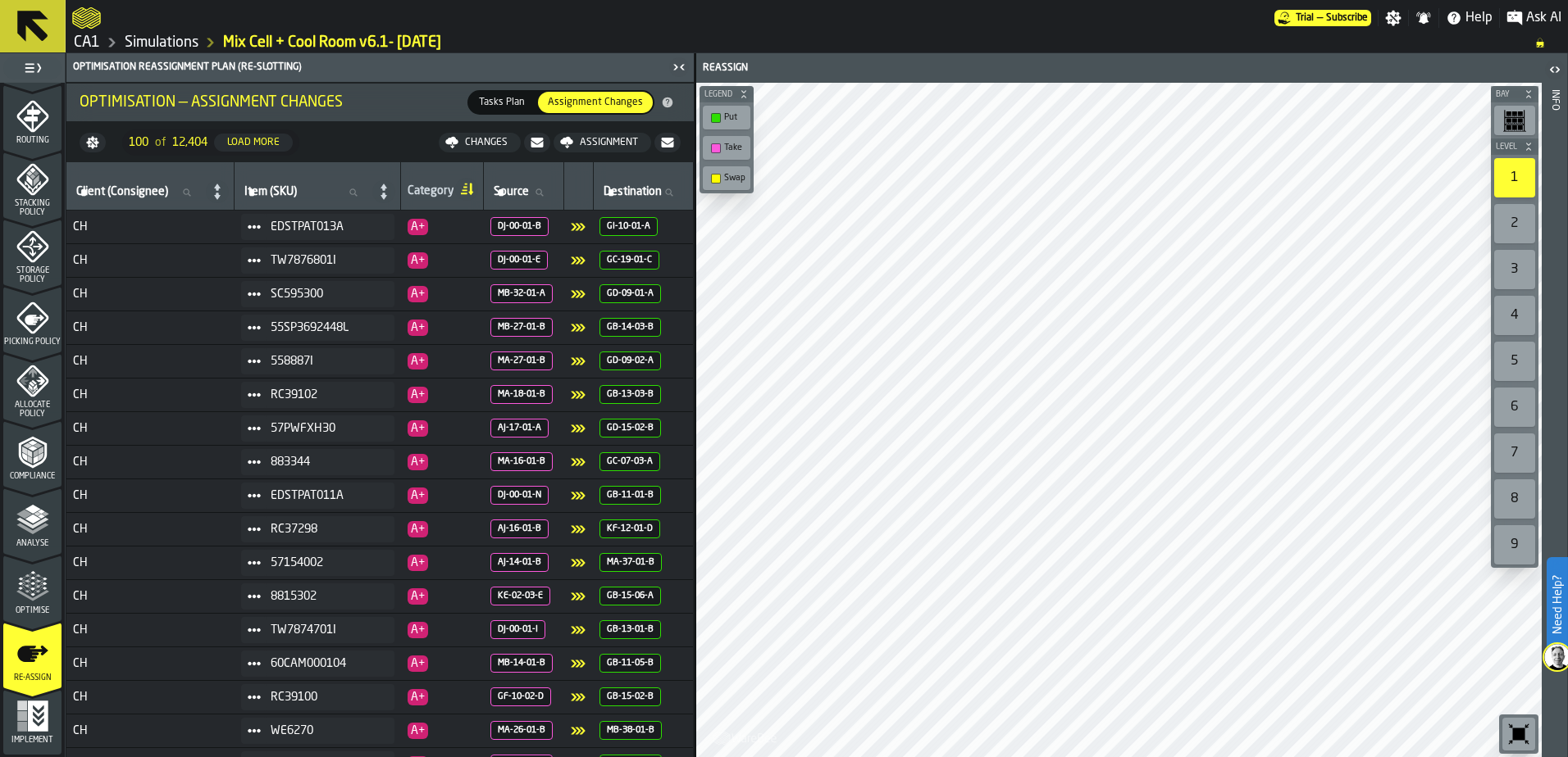
click at [34, 736] on span "Implement" at bounding box center [32, 740] width 58 height 9
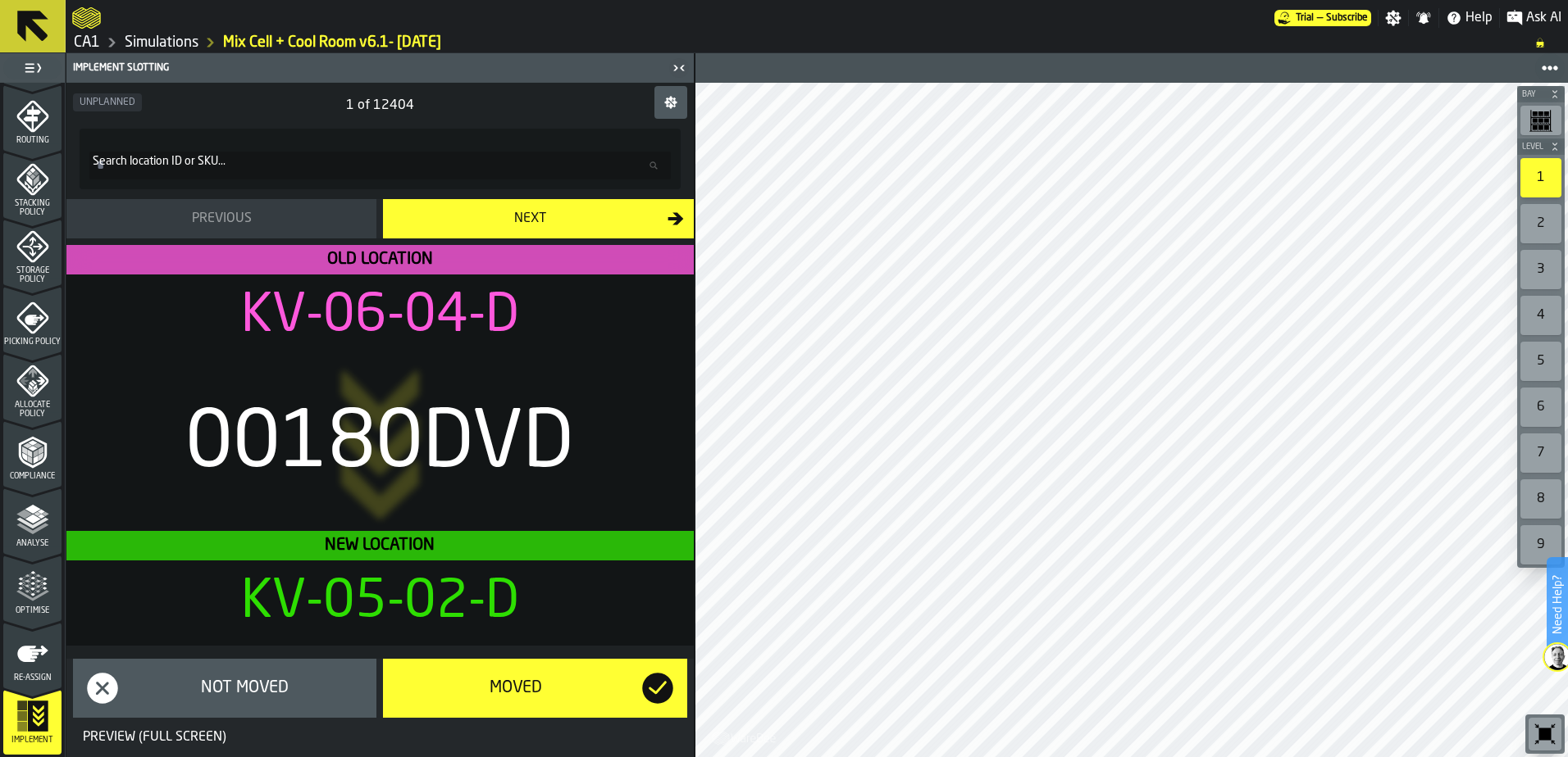
click at [672, 69] on icon "button-toggle-Close me" at bounding box center [678, 68] width 19 height 19
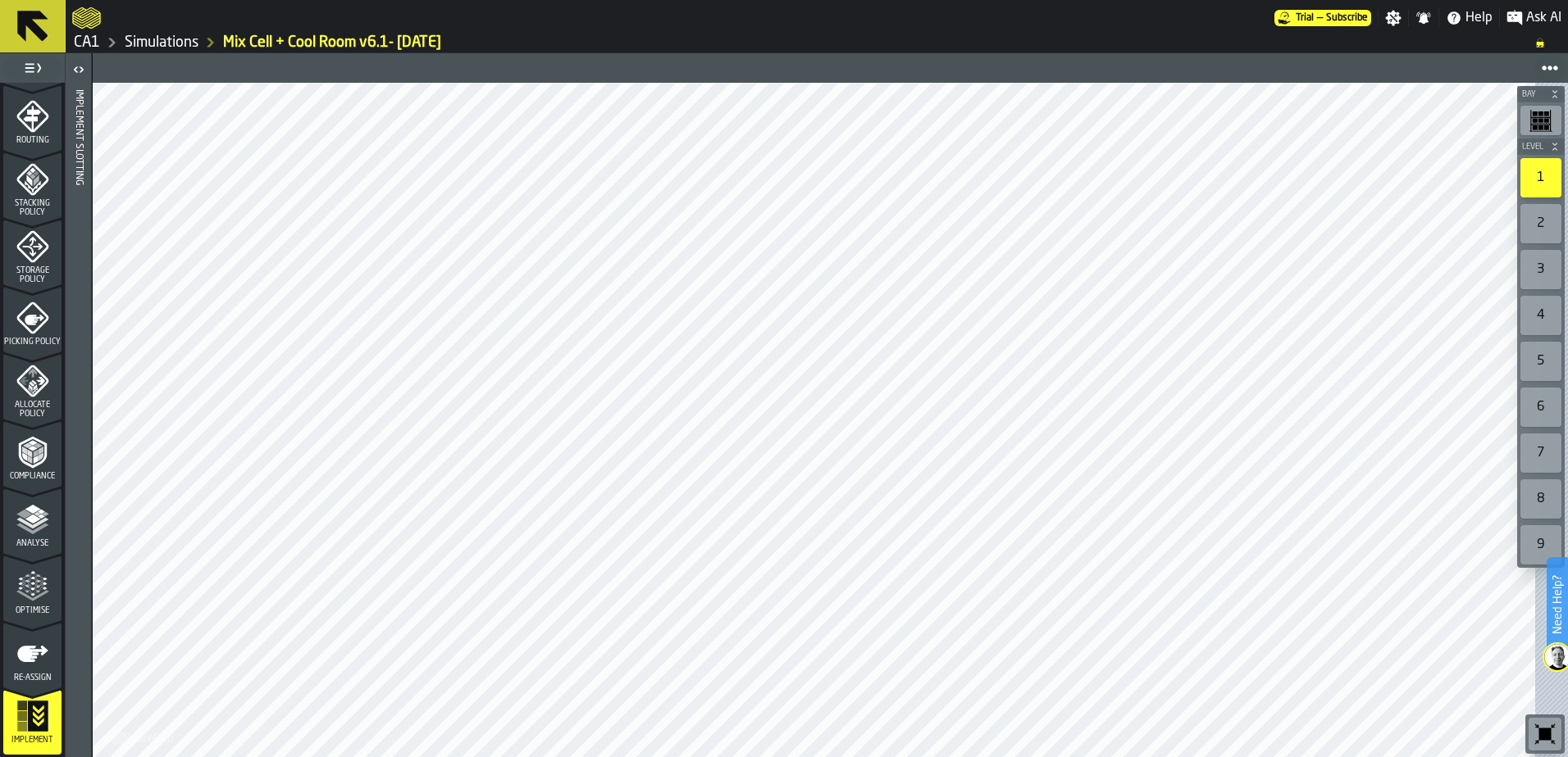
click at [137, 41] on link "Simulations" at bounding box center [161, 42] width 74 height 18
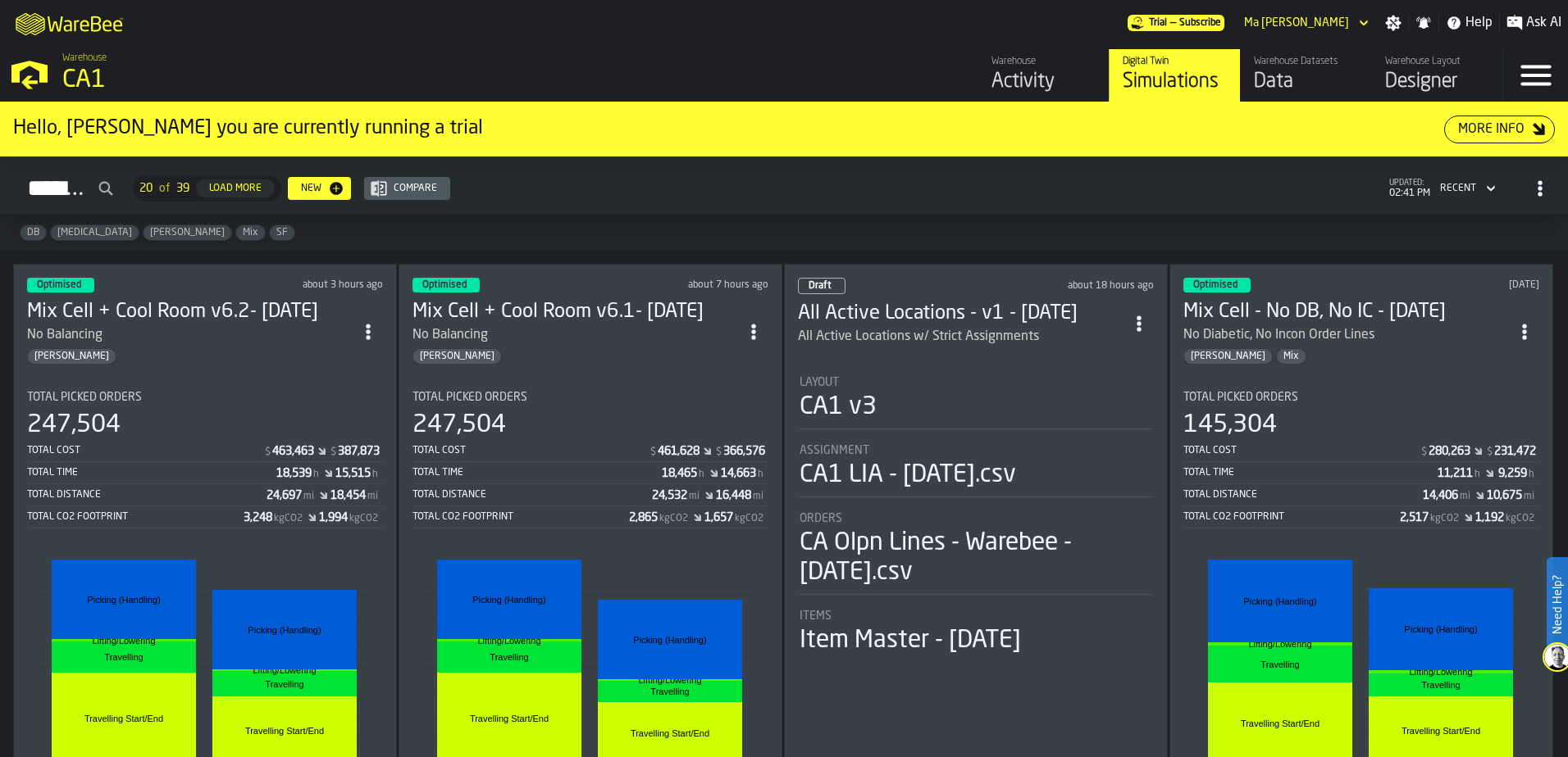
click at [739, 193] on div "Simulations 20 of 39 Load More New Compare updated: 02:41 PM Recent" at bounding box center [784, 188] width 1542 height 38
click at [637, 214] on h2 "Simulations 20 of 39 Load More New Compare updated: 02:45 PM Recent" at bounding box center [784, 185] width 1568 height 58
click at [767, 206] on div "Simulations 20 of 39 Load More New Compare updated: 02:45 PM Recent" at bounding box center [784, 188] width 1542 height 38
click at [784, 187] on div "Simulations 20 of 39 Load More New Compare updated: 02:56 PM Recent" at bounding box center [784, 188] width 1542 height 38
